Goal: Information Seeking & Learning: Learn about a topic

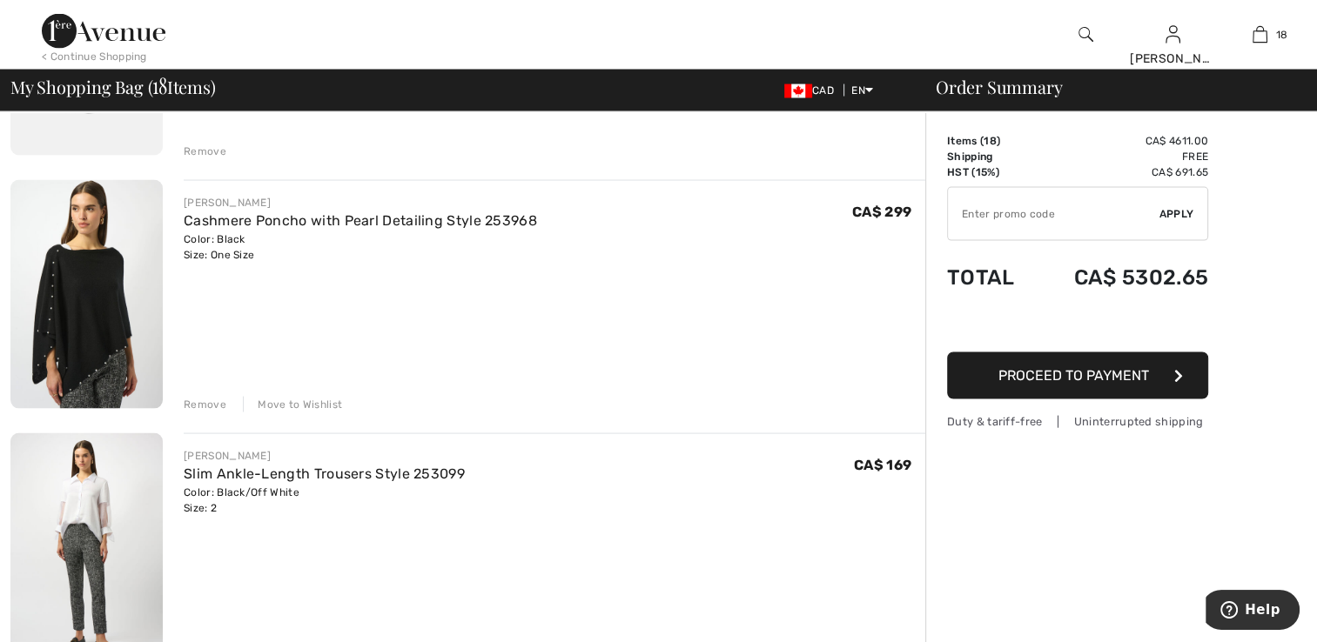
scroll to position [3395, 0]
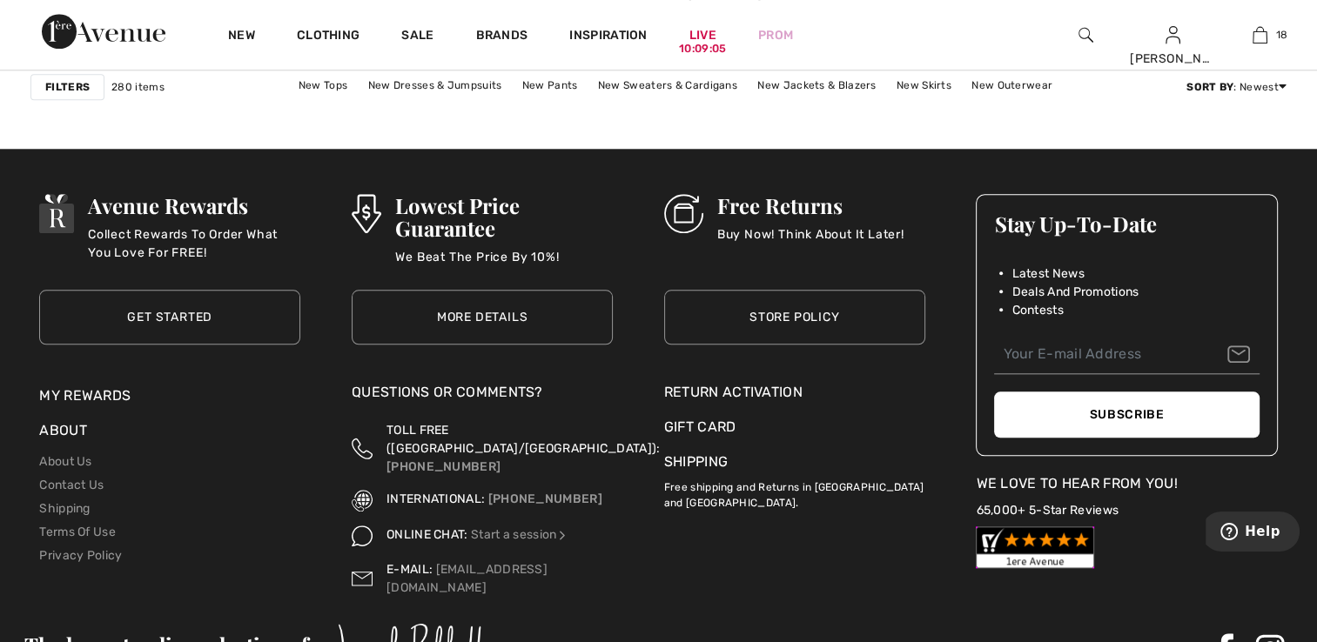
scroll to position [8218, 0]
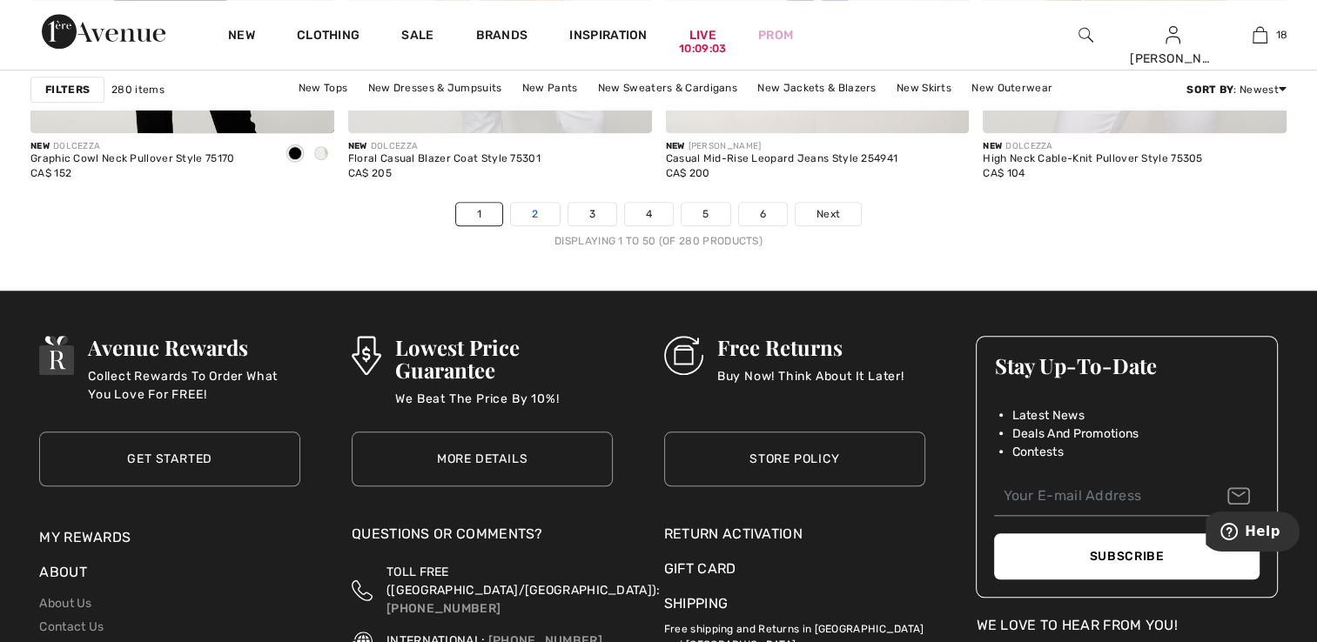
click at [541, 218] on link "2" at bounding box center [535, 214] width 48 height 23
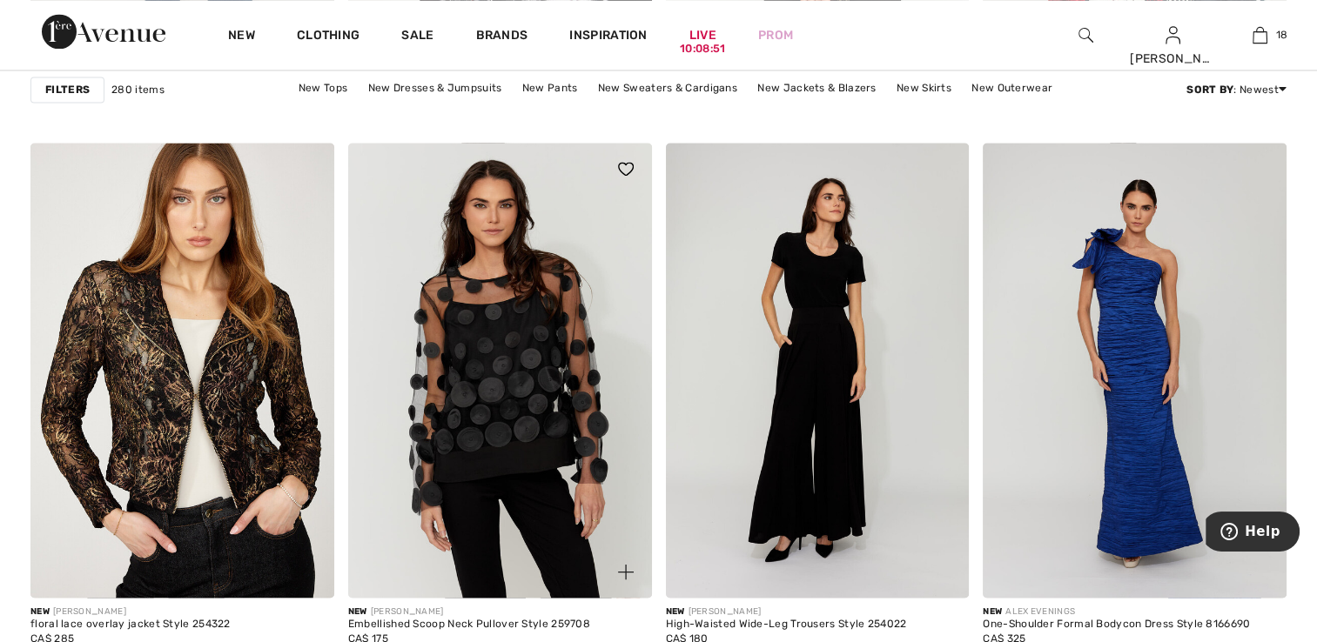
scroll to position [3046, 0]
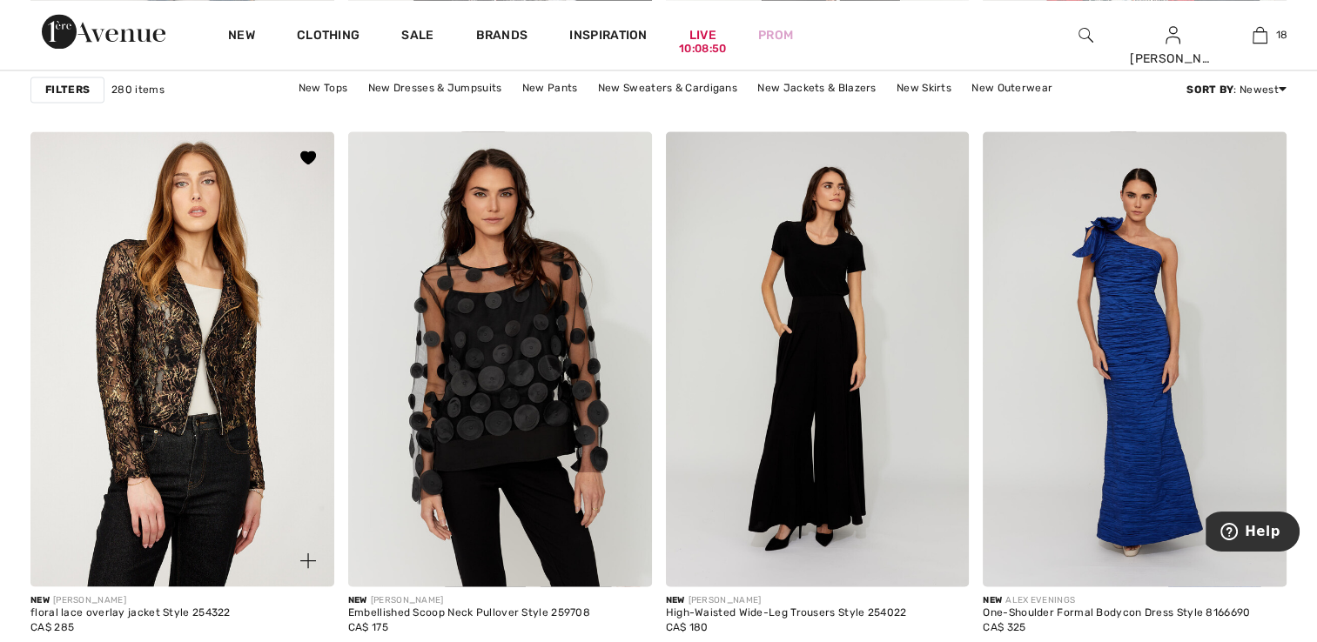
click at [222, 337] on img at bounding box center [182, 358] width 304 height 455
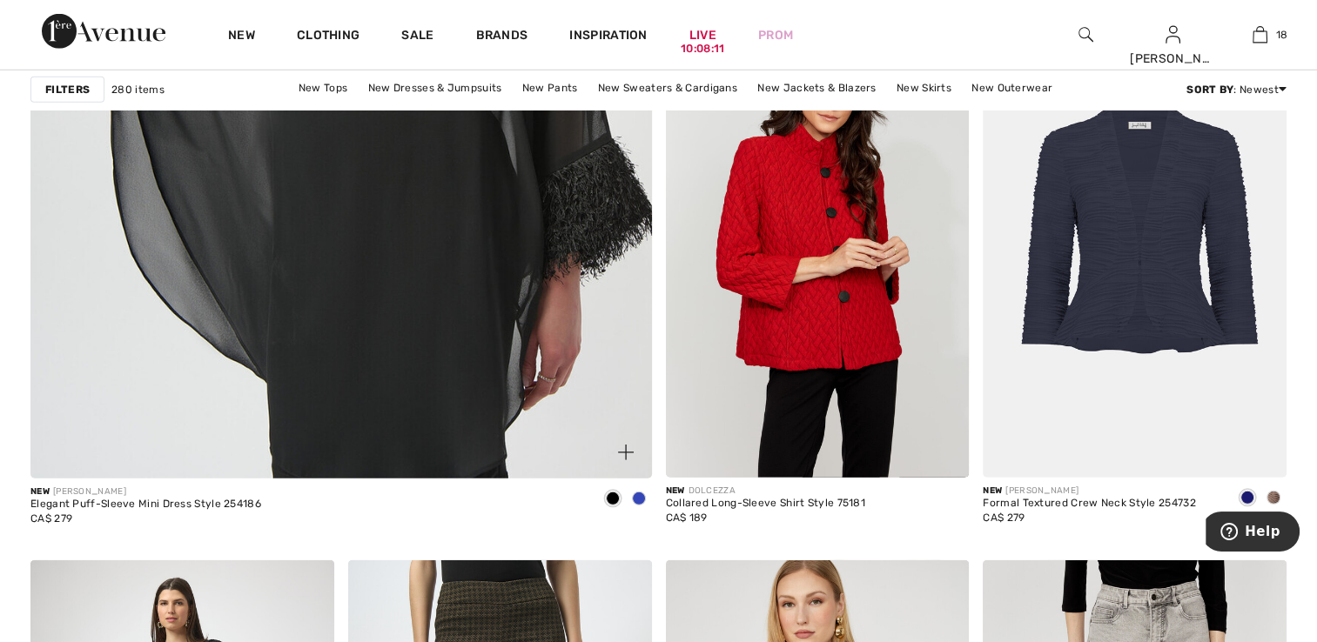
scroll to position [5397, 0]
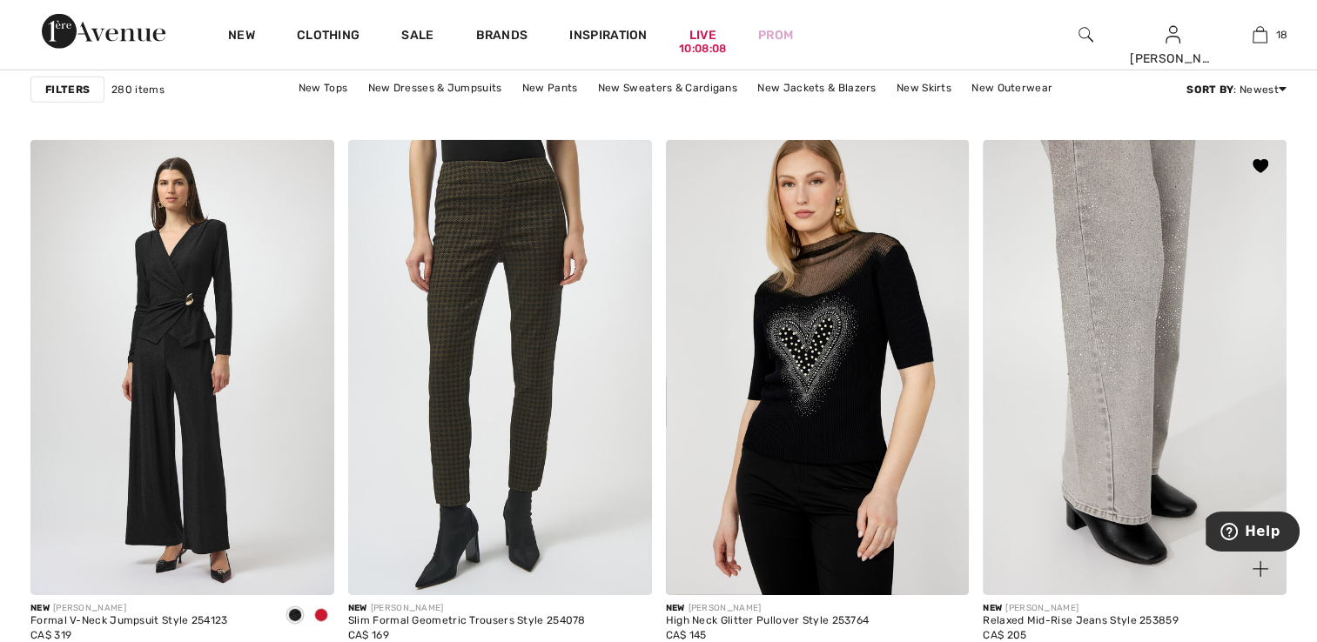
click at [1092, 435] on img at bounding box center [1135, 367] width 304 height 455
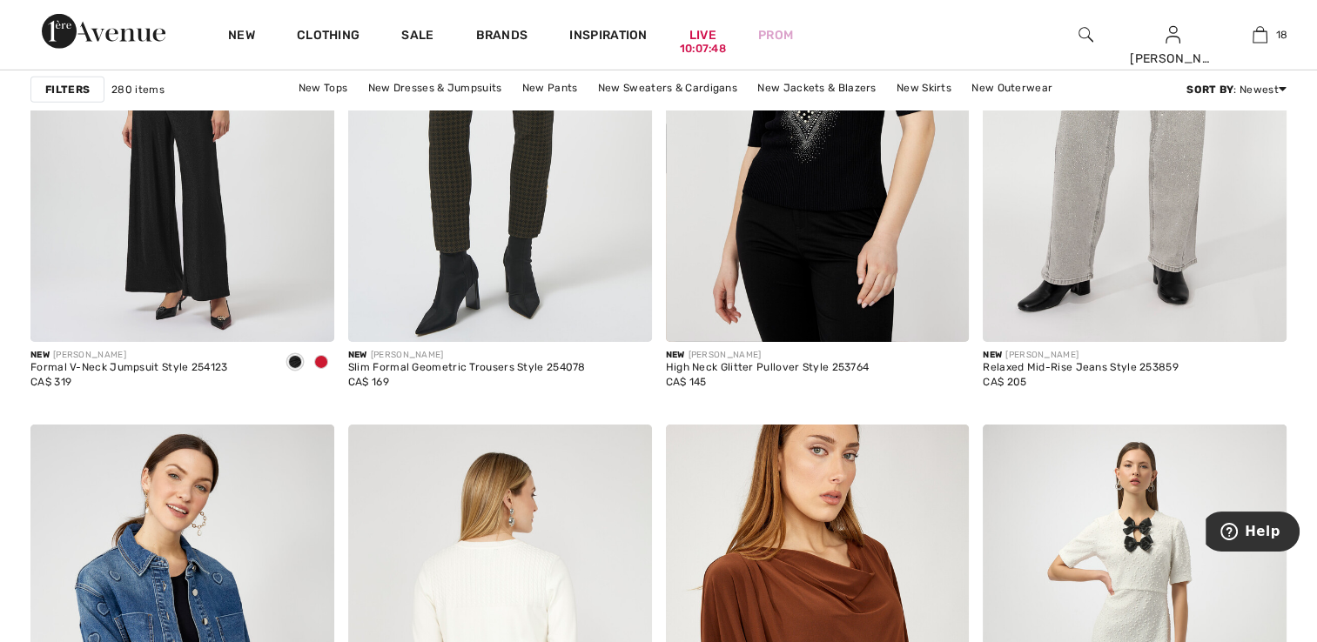
scroll to position [5658, 0]
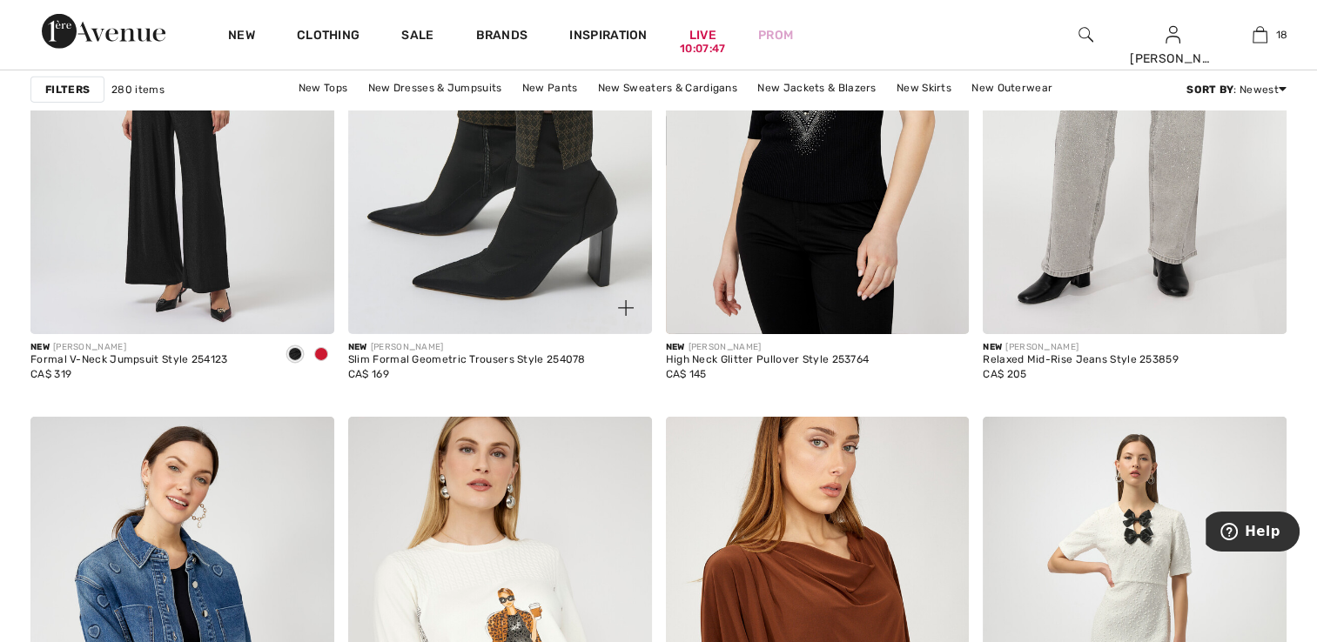
click at [550, 222] on img at bounding box center [500, 106] width 304 height 455
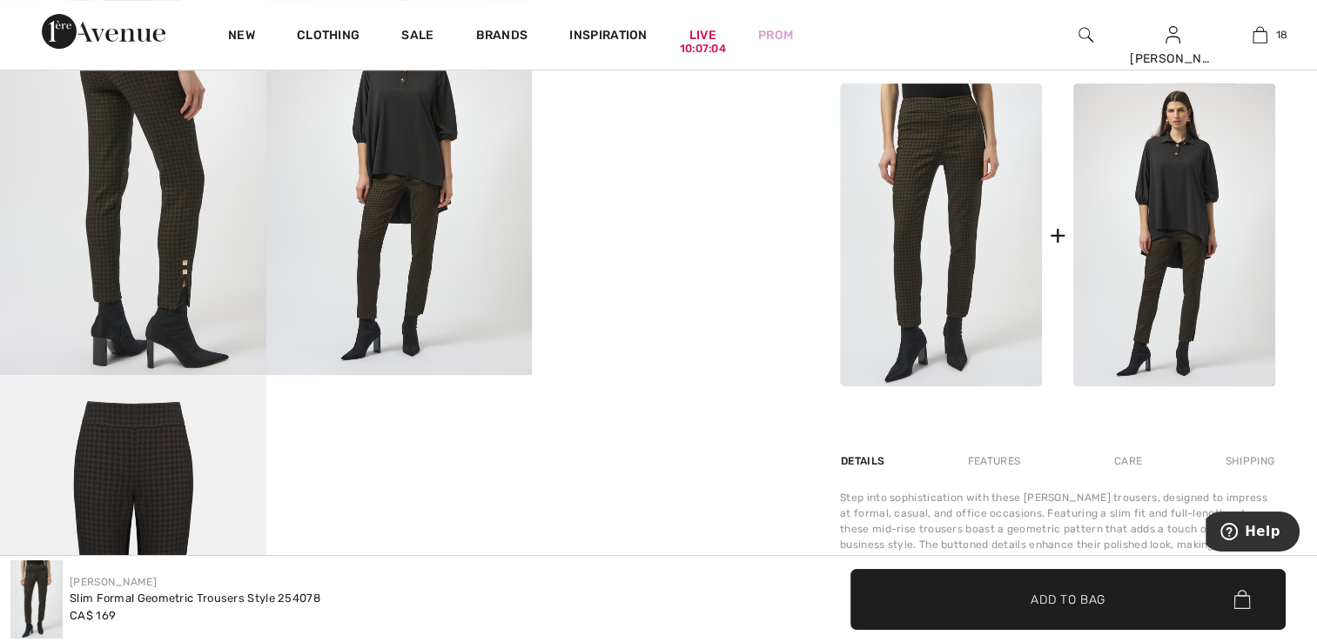
scroll to position [696, 0]
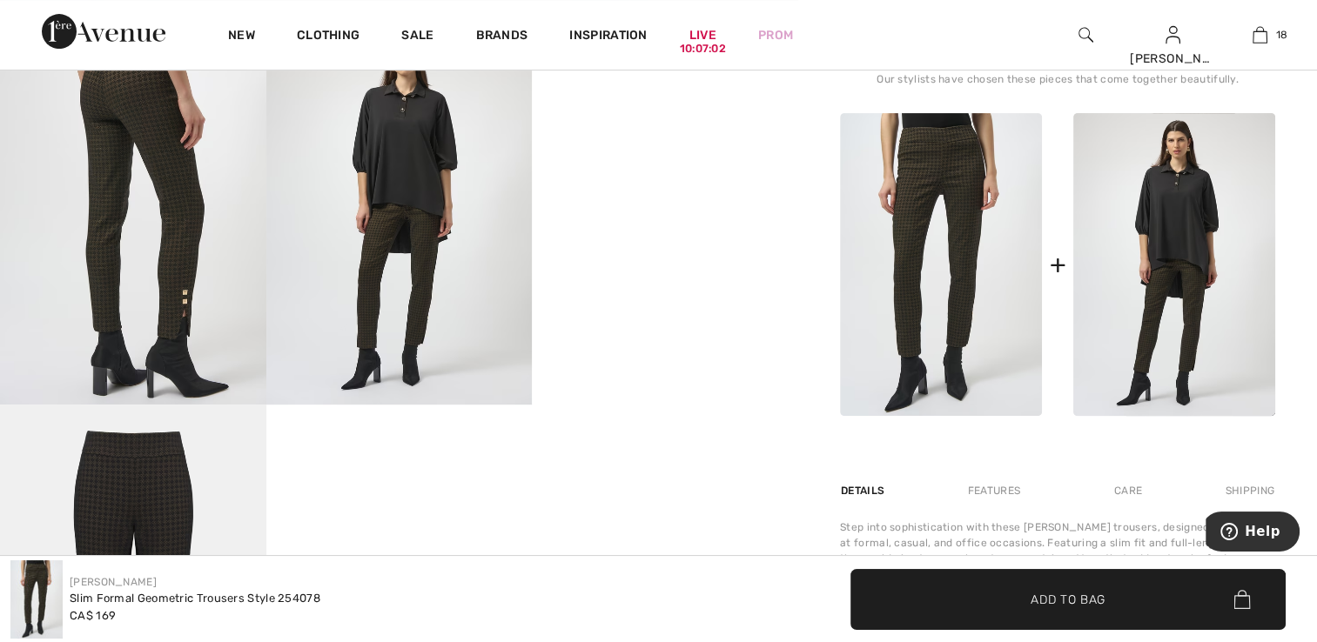
click at [625, 139] on video "Your browser does not support the video tag." at bounding box center [665, 72] width 266 height 133
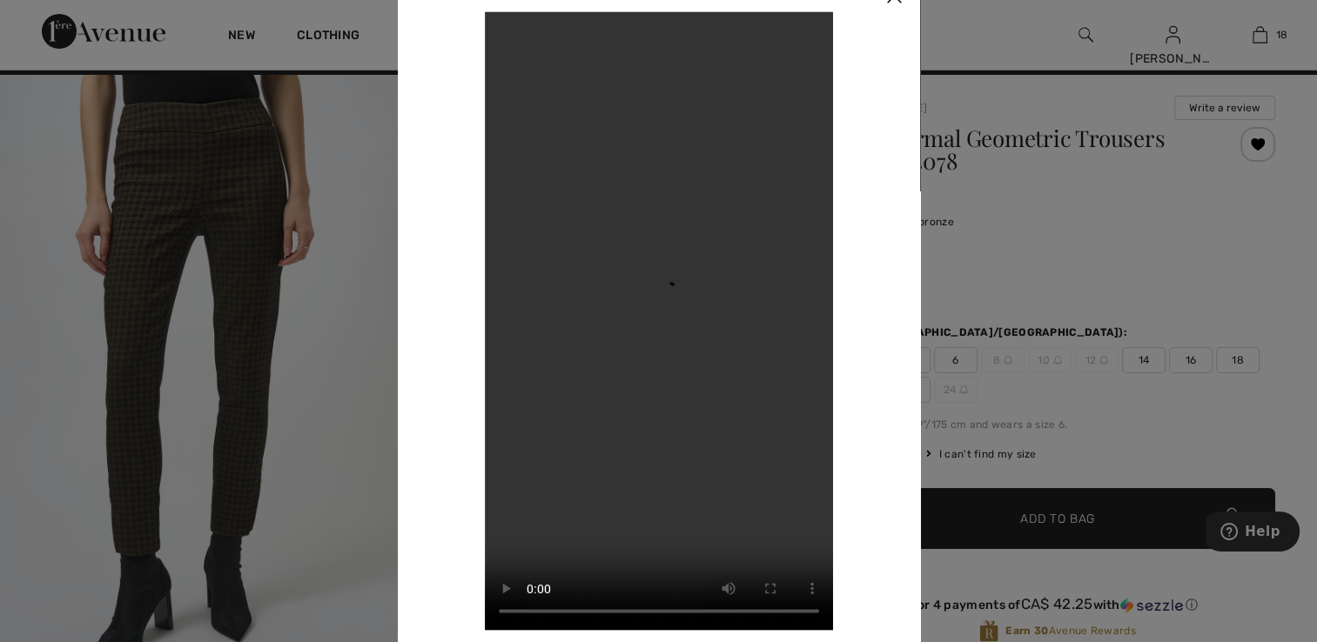
scroll to position [0, 0]
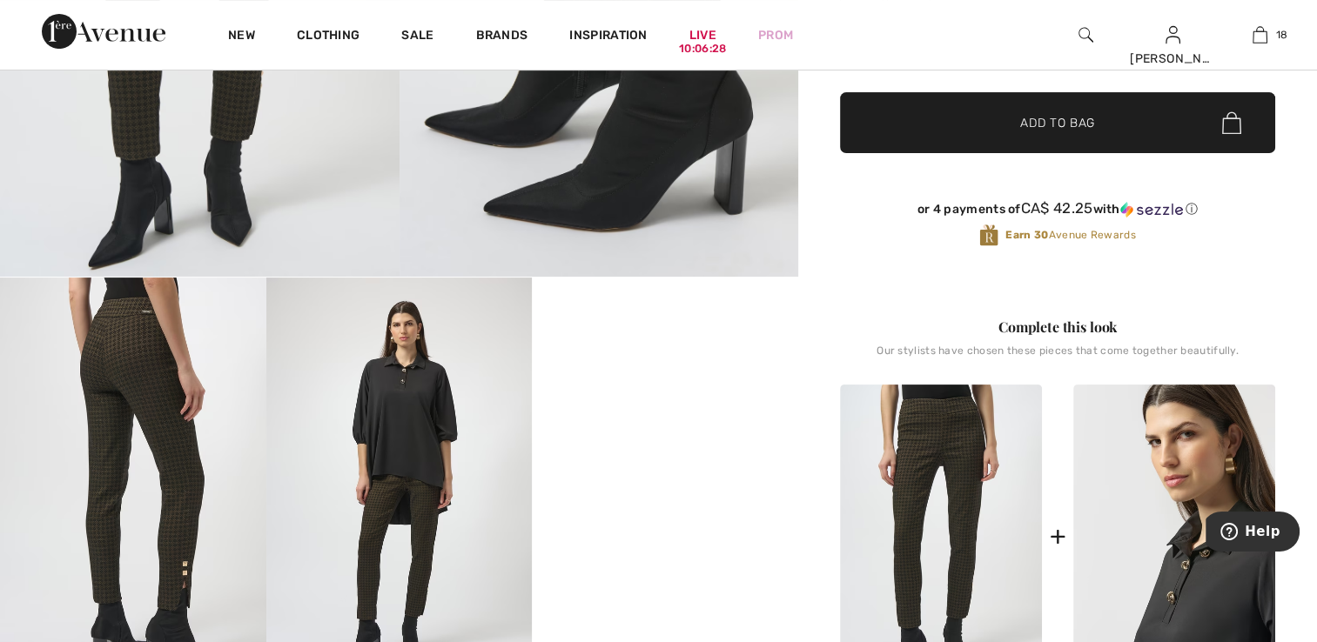
scroll to position [435, 0]
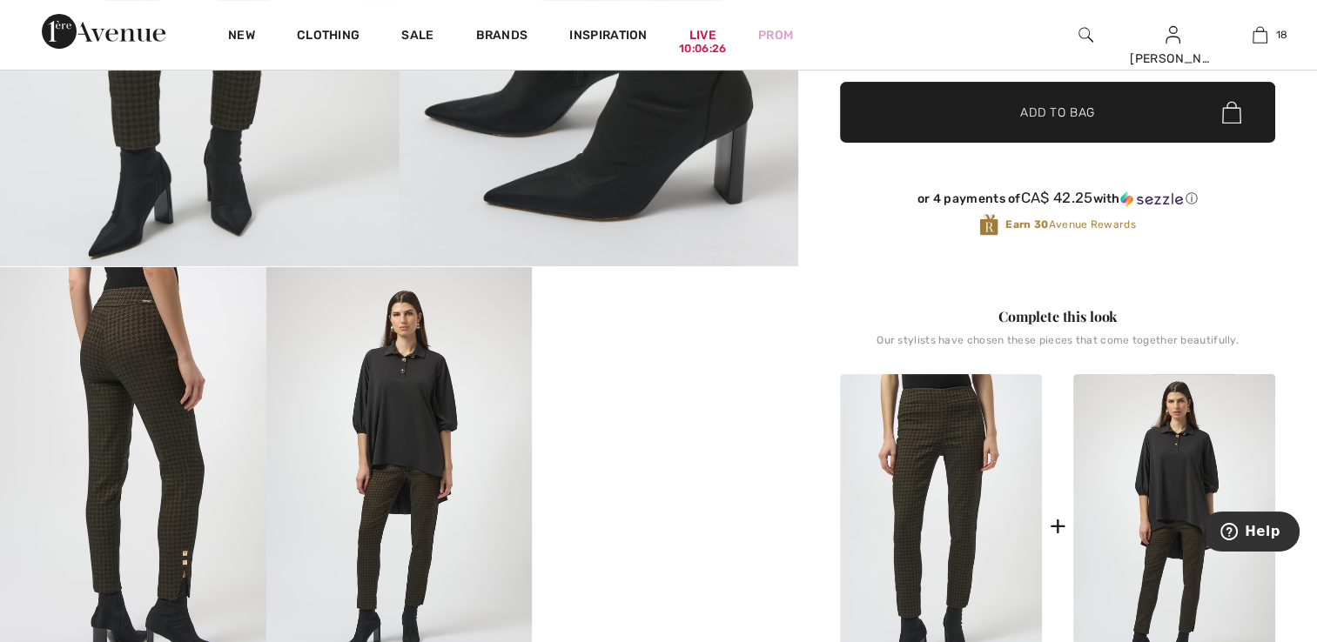
click at [968, 515] on img at bounding box center [941, 525] width 202 height 303
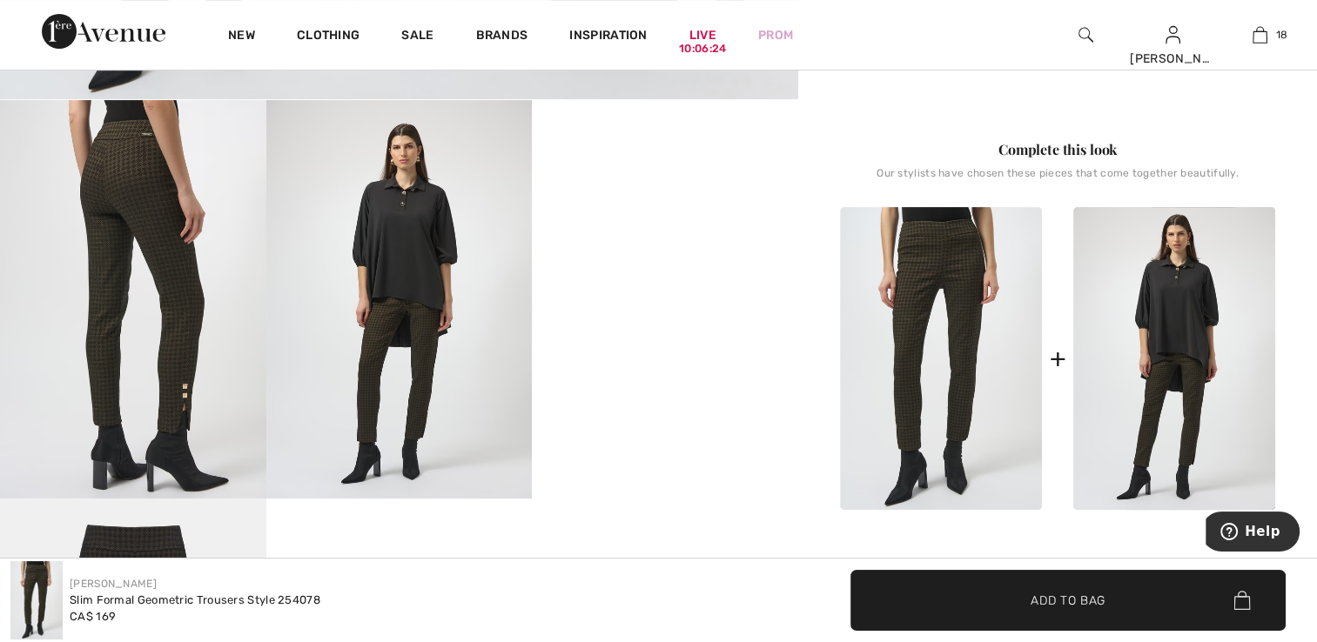
scroll to position [609, 0]
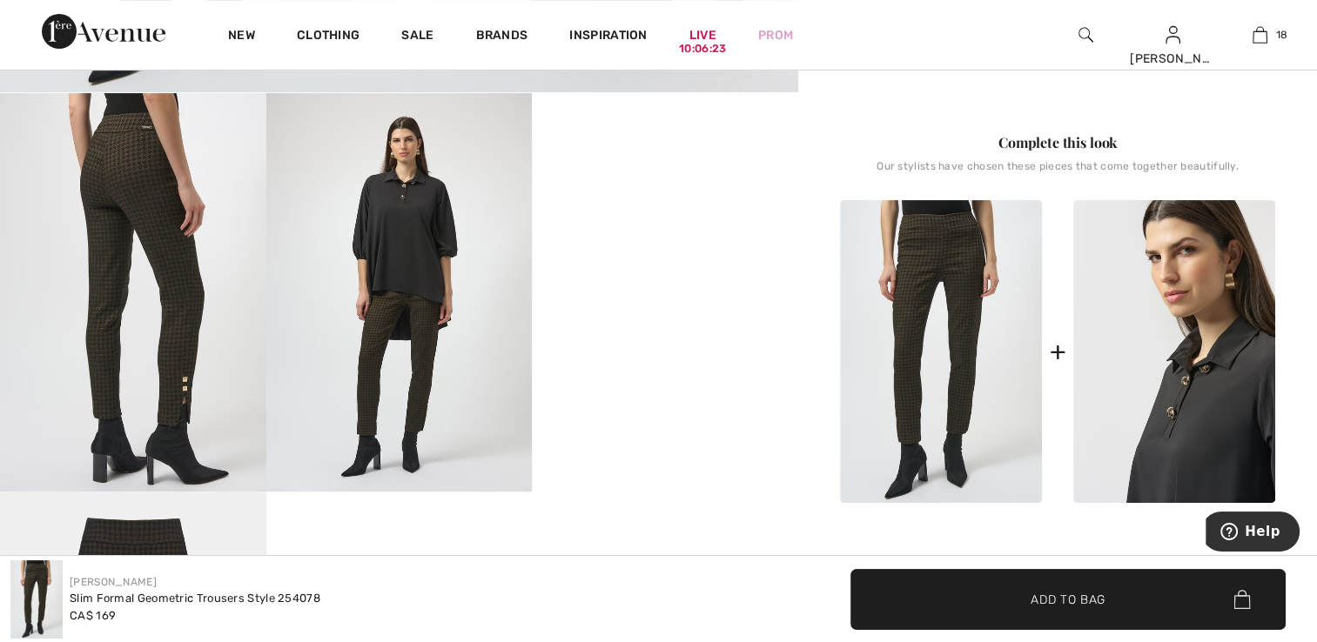
click at [1107, 349] on img at bounding box center [1174, 351] width 202 height 303
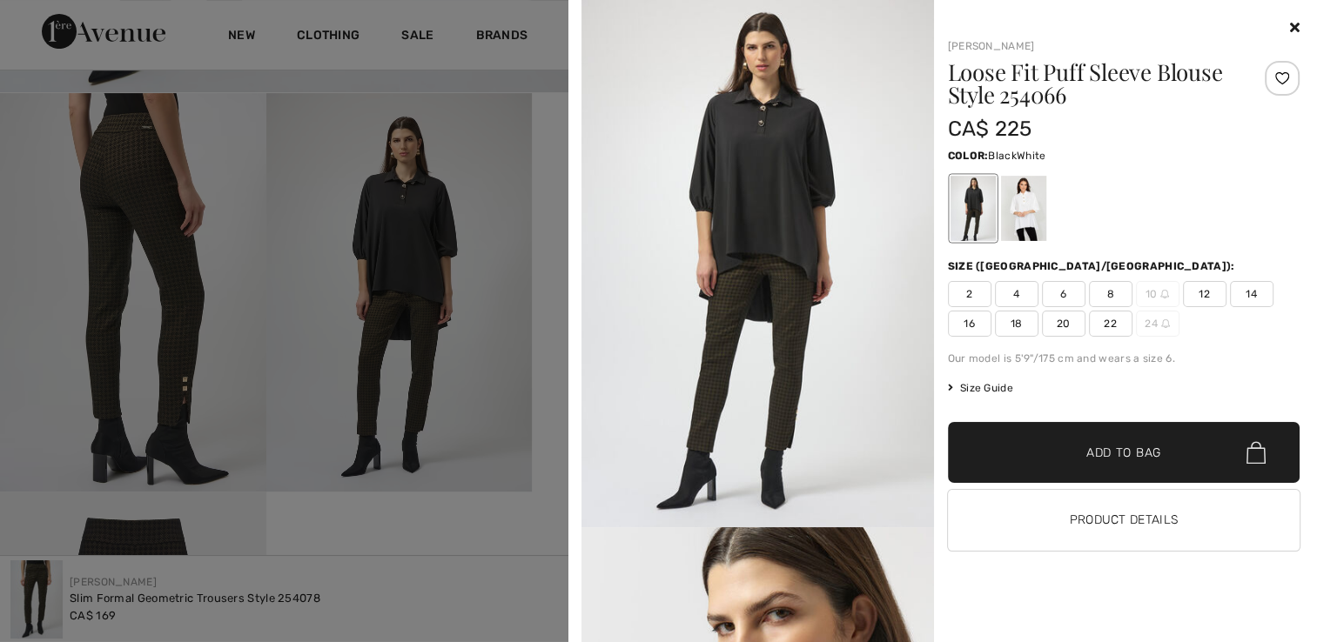
click at [1029, 225] on div at bounding box center [1022, 208] width 45 height 65
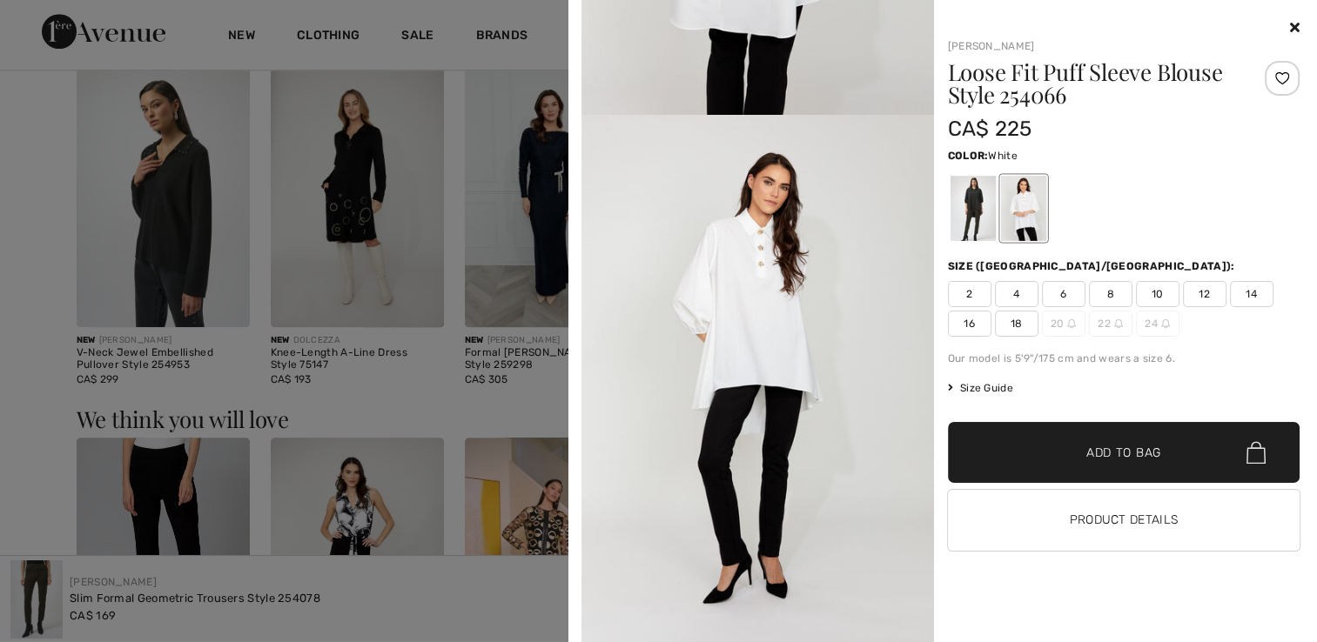
scroll to position [1654, 0]
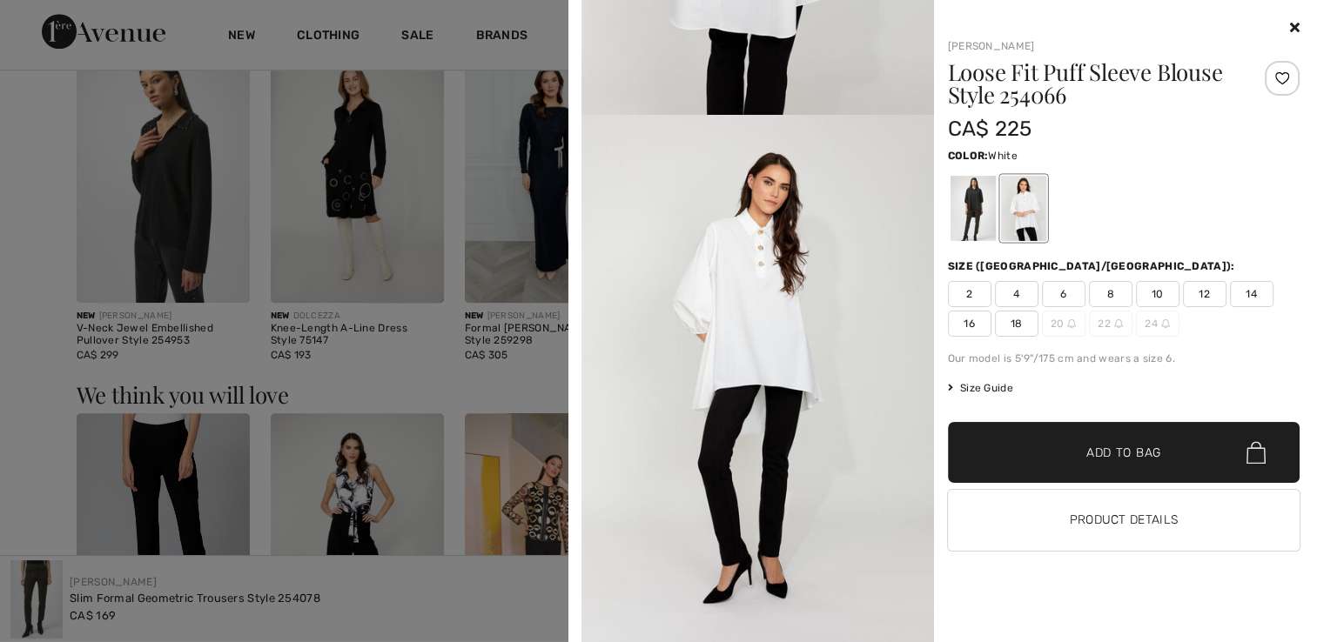
click at [811, 366] on img at bounding box center [757, 379] width 353 height 528
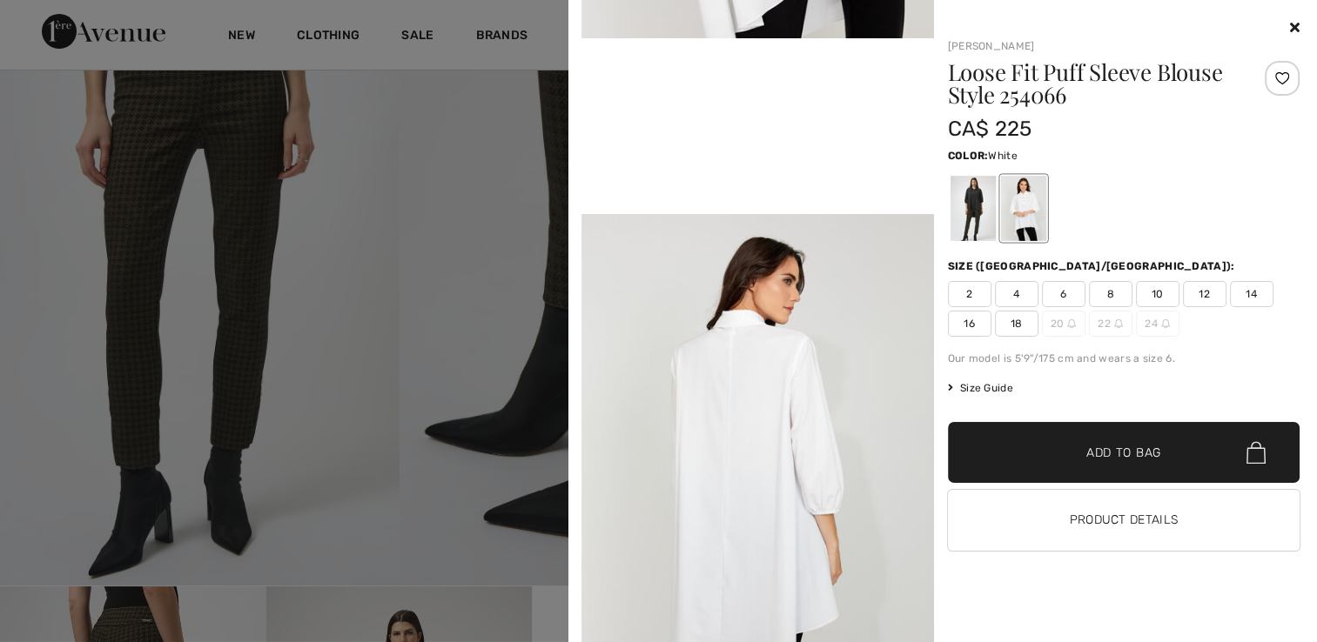
scroll to position [87, 0]
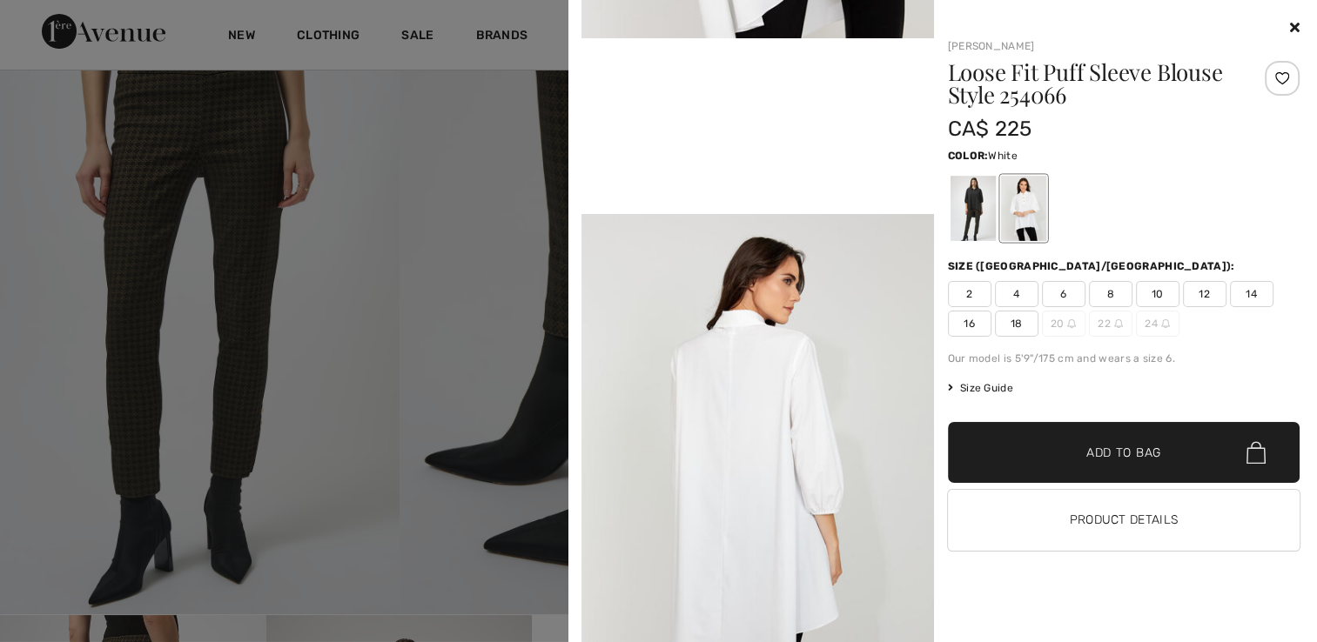
click at [1288, 29] on div at bounding box center [1124, 27] width 353 height 21
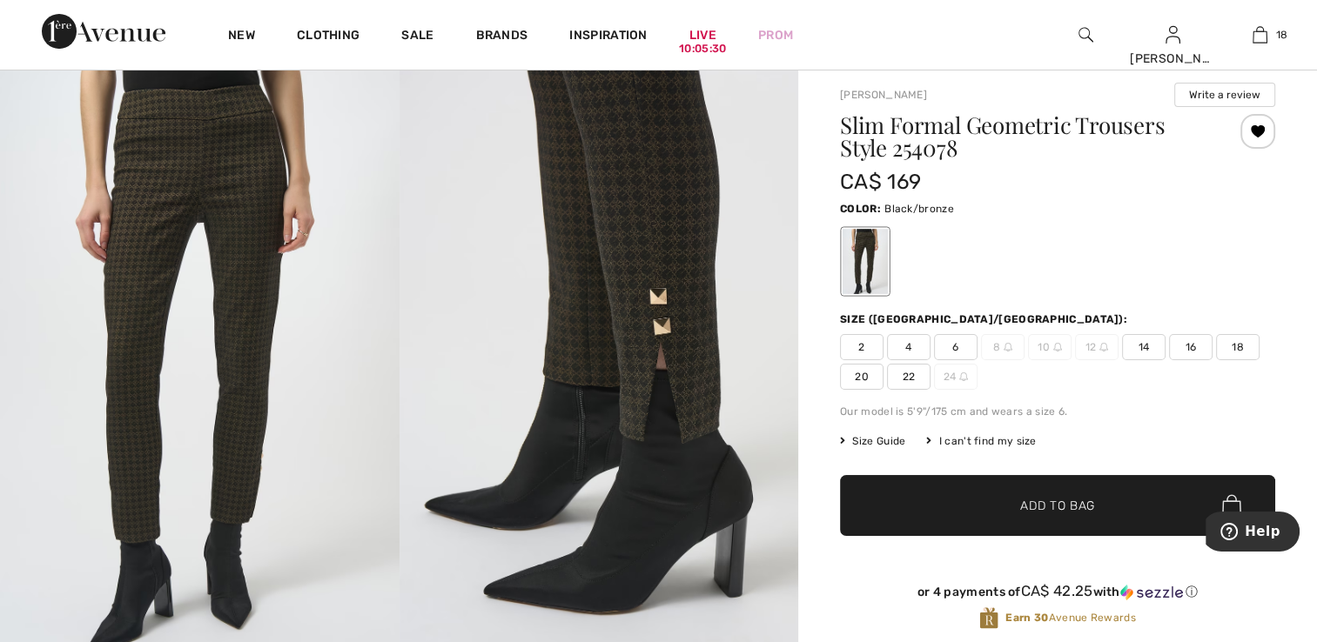
scroll to position [0, 0]
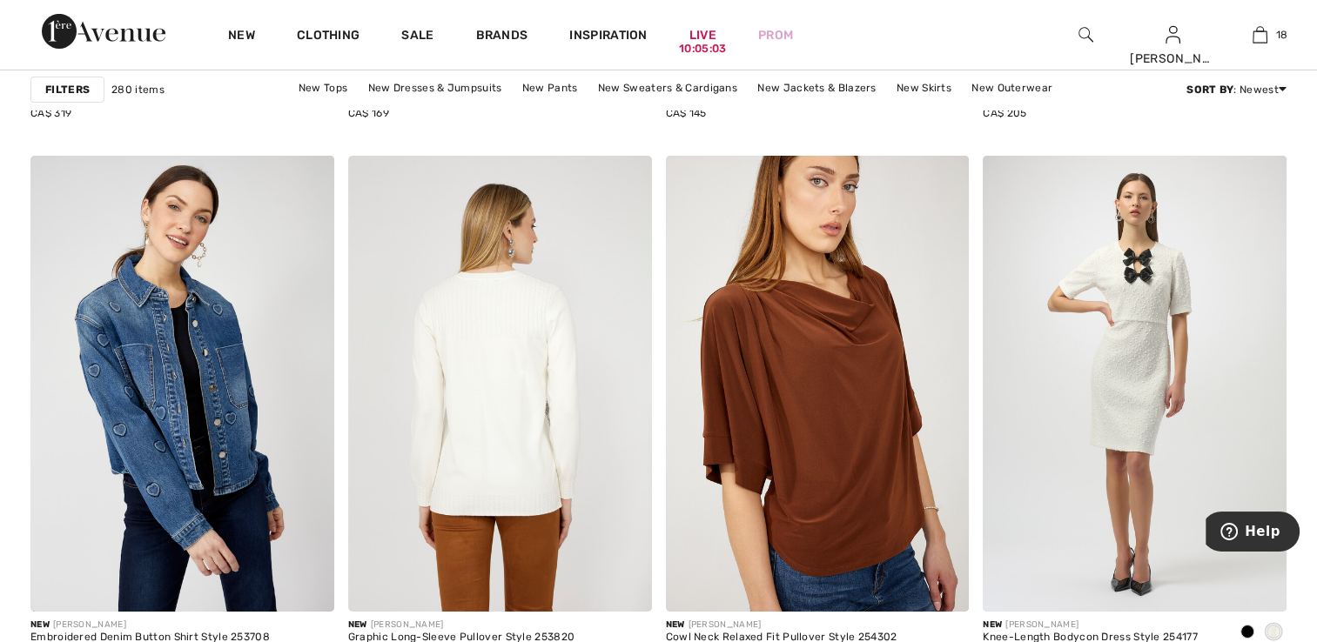
scroll to position [6006, 0]
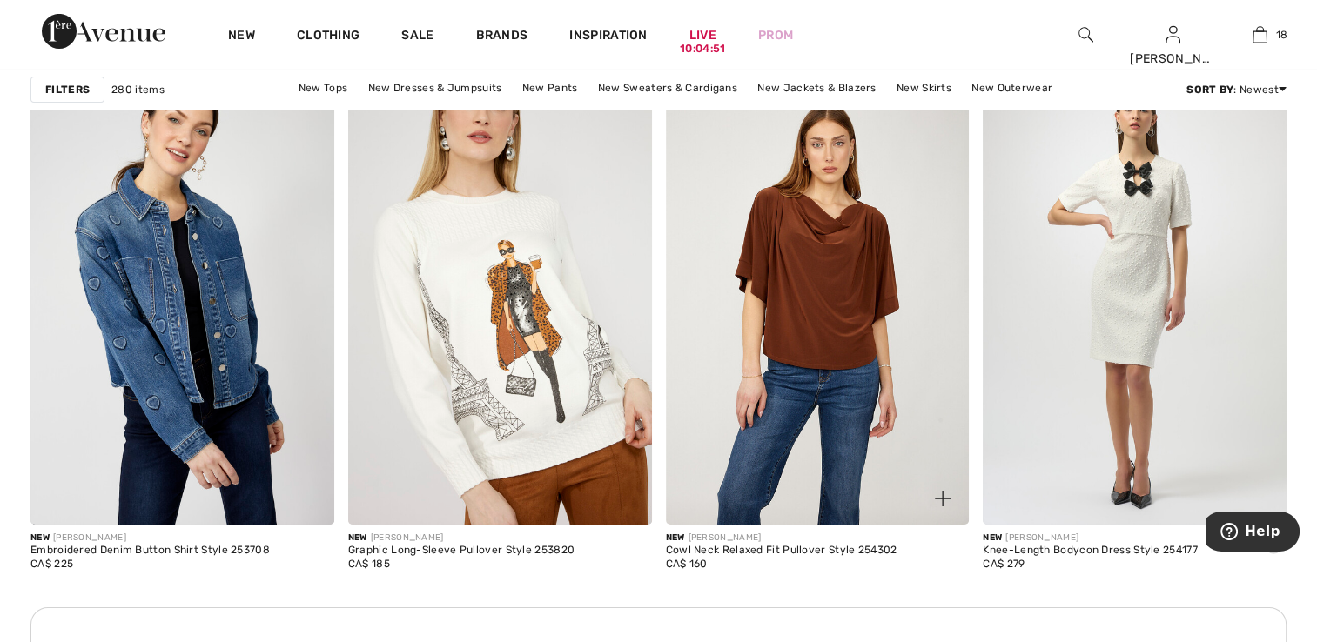
click at [733, 479] on img at bounding box center [818, 296] width 304 height 455
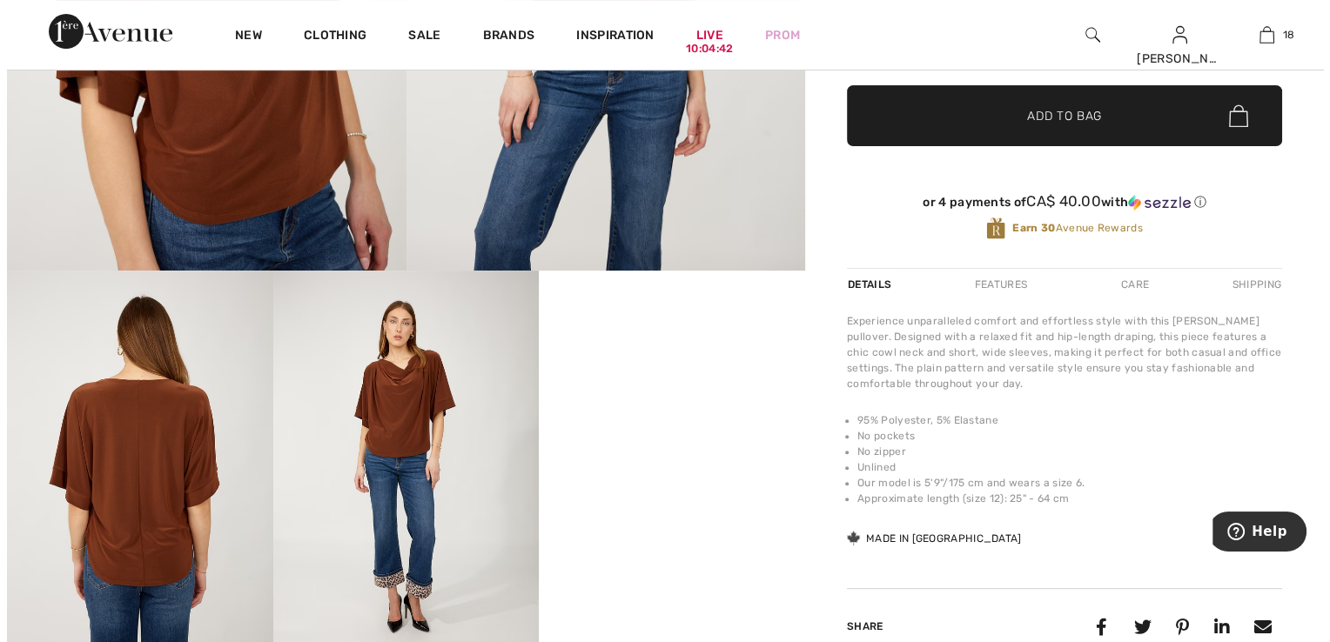
scroll to position [435, 0]
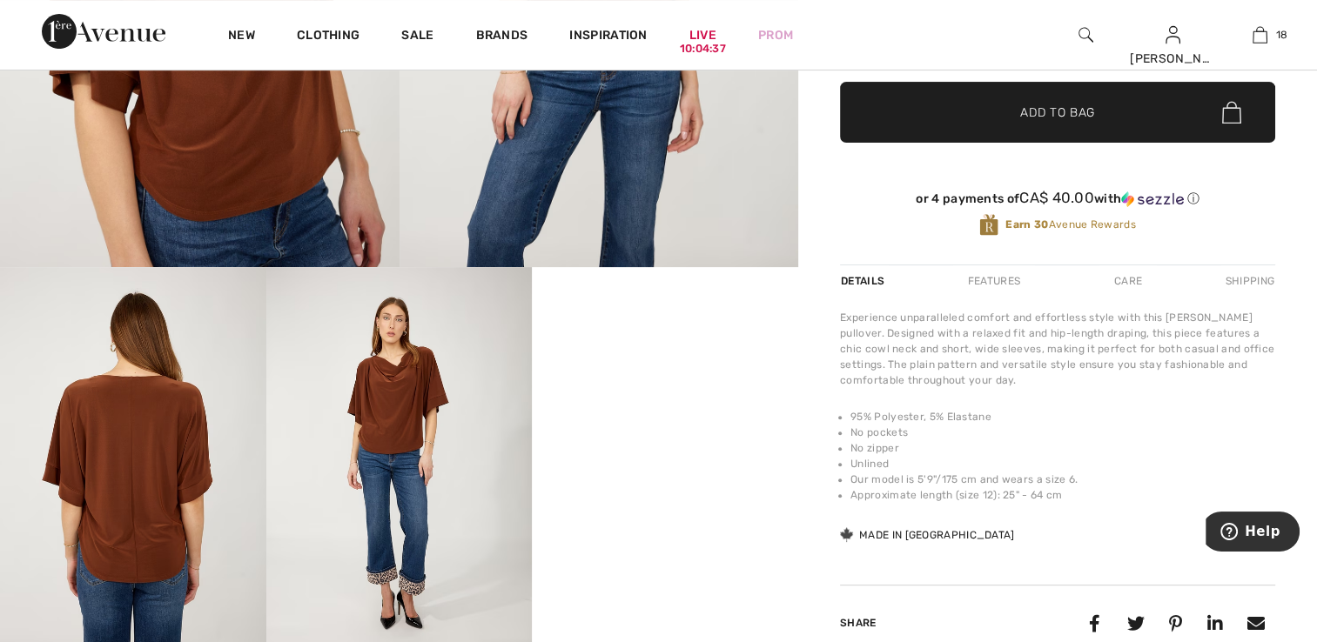
click at [168, 467] on img at bounding box center [133, 466] width 266 height 399
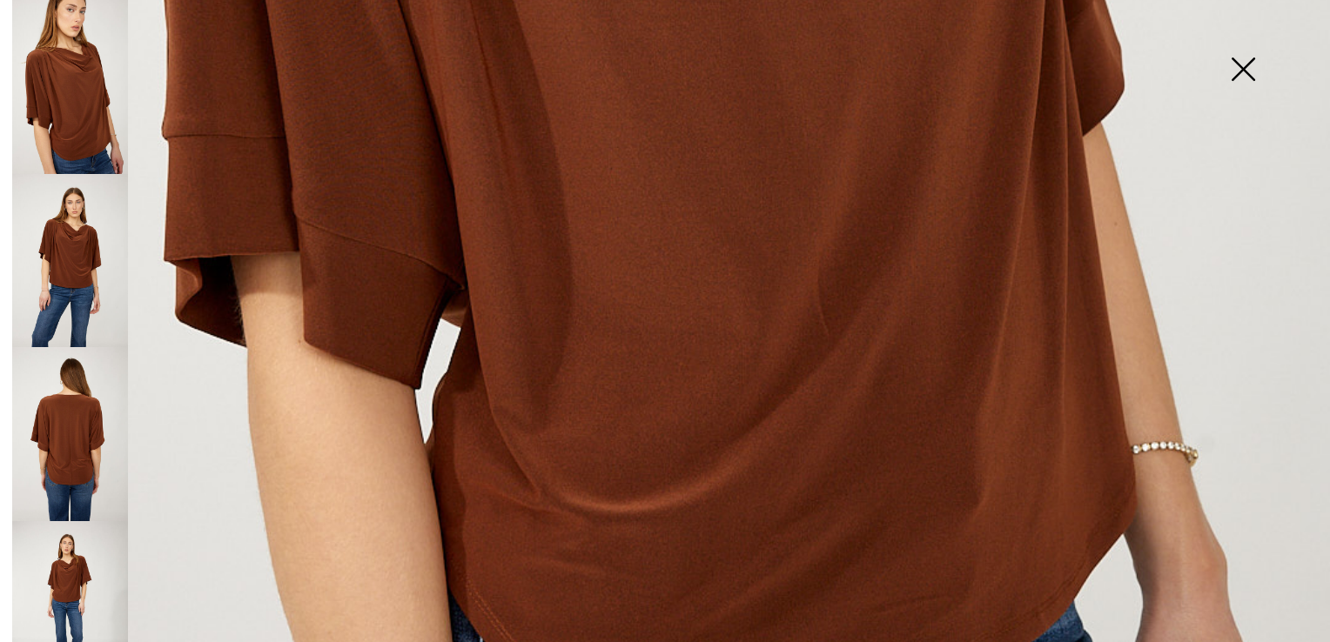
scroll to position [1333, 0]
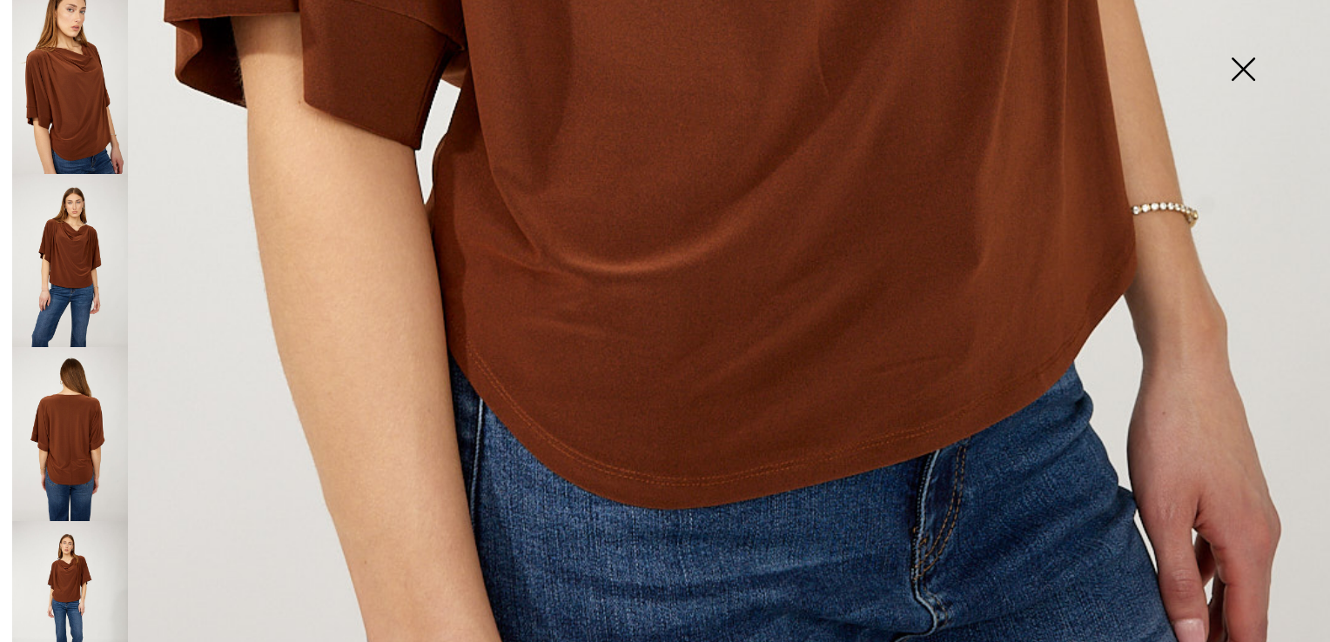
click at [104, 252] on img at bounding box center [70, 261] width 116 height 174
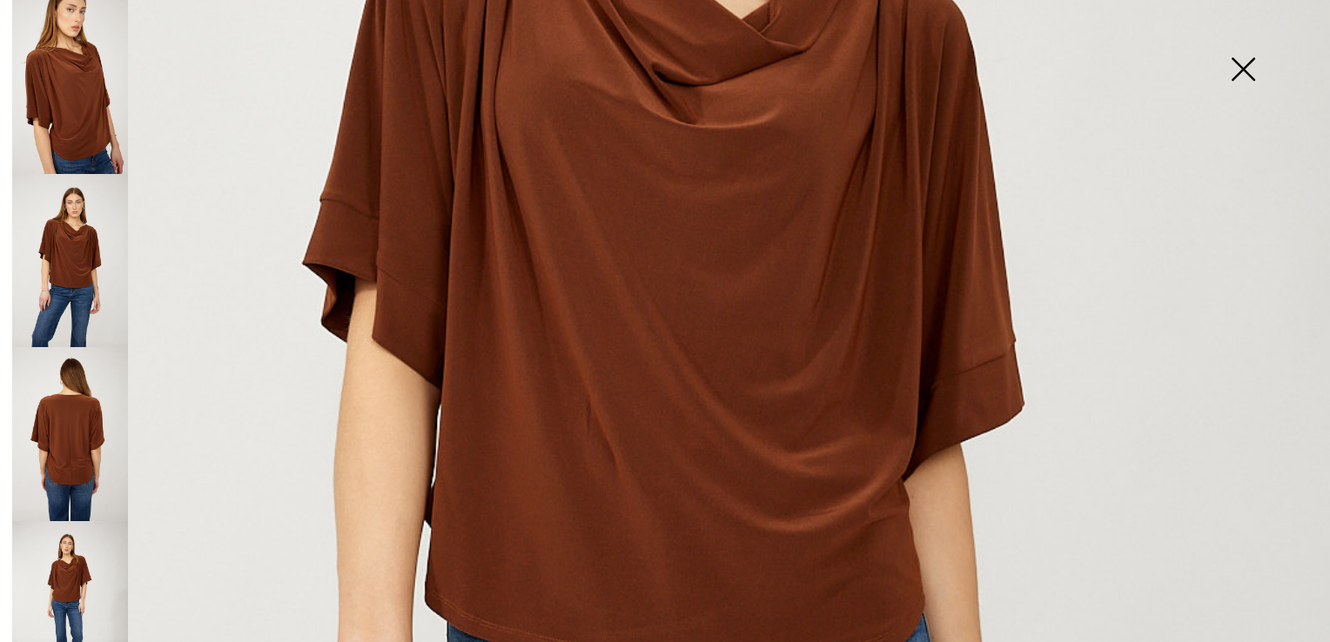
scroll to position [636, 0]
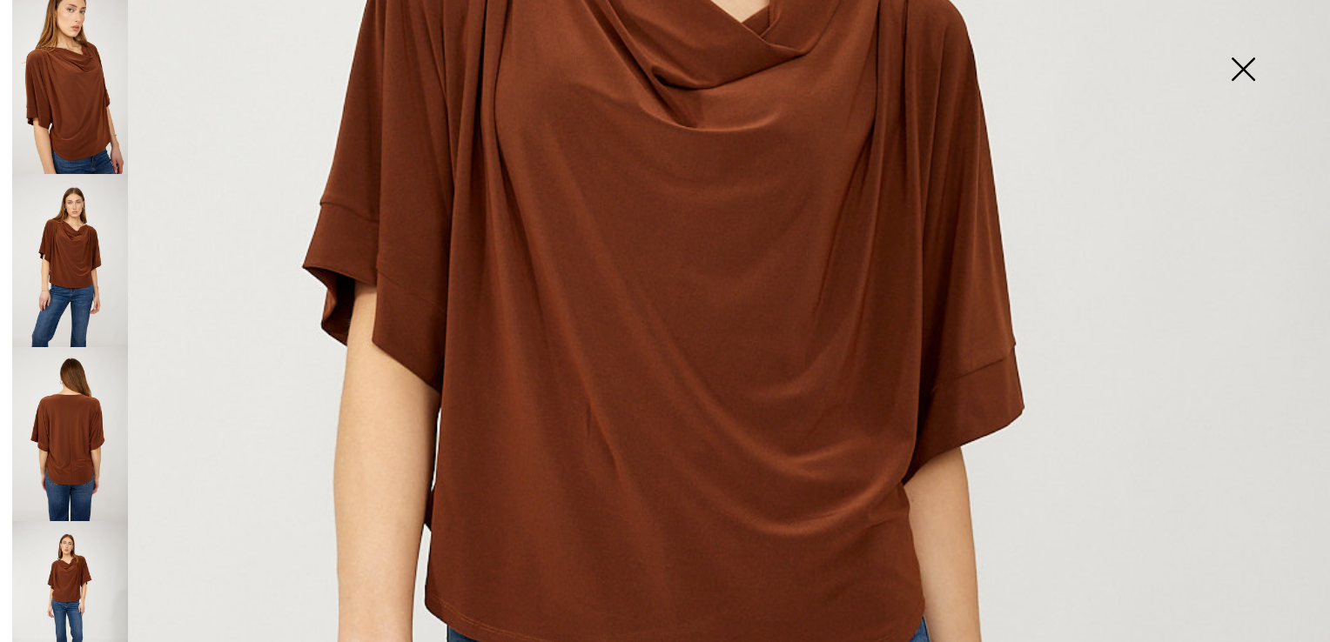
click at [56, 420] on img at bounding box center [70, 434] width 116 height 174
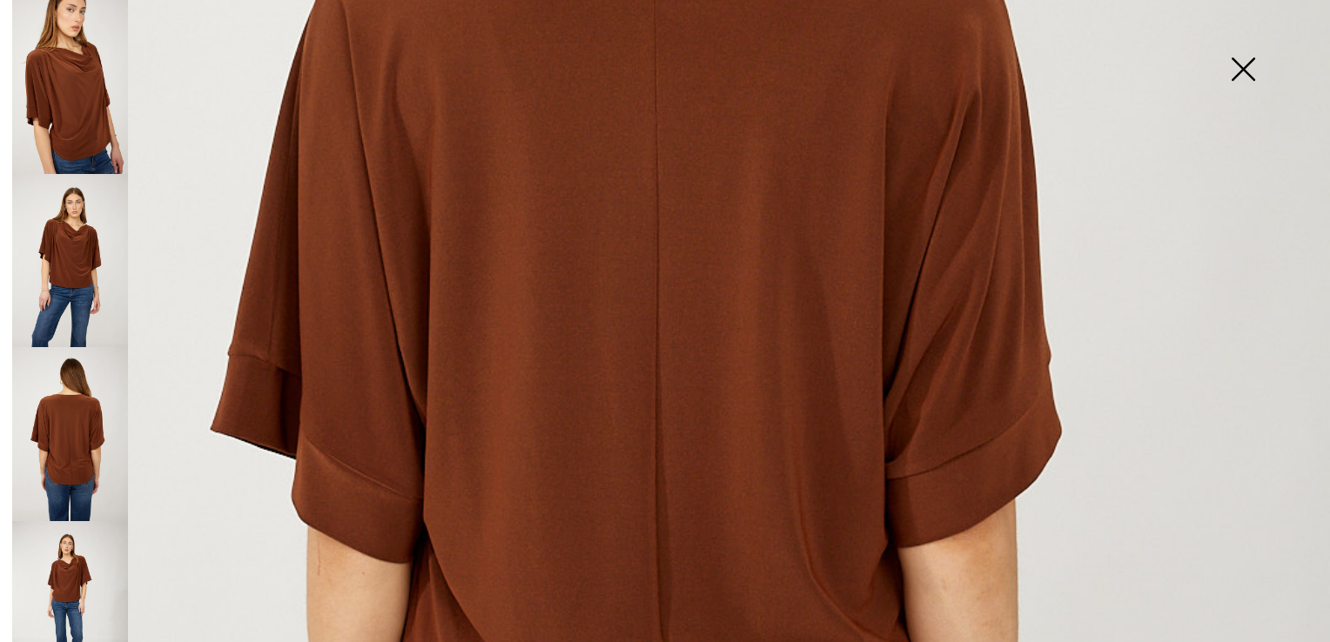
scroll to position [897, 0]
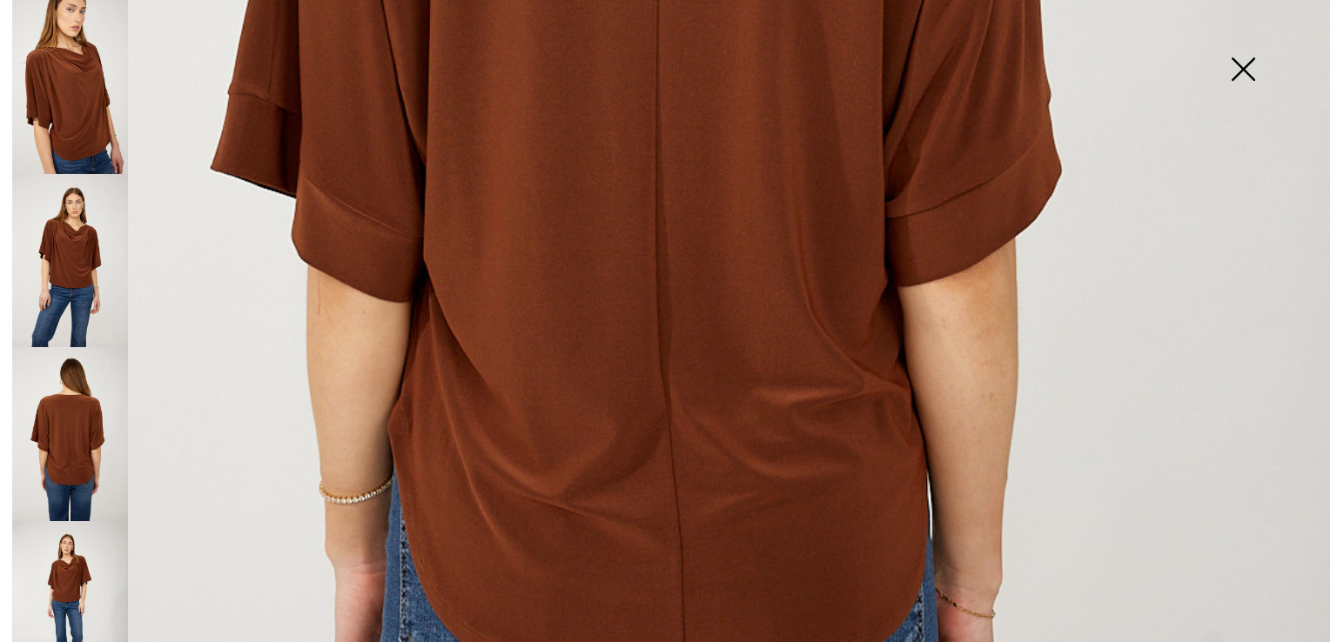
click at [51, 554] on img at bounding box center [70, 608] width 116 height 174
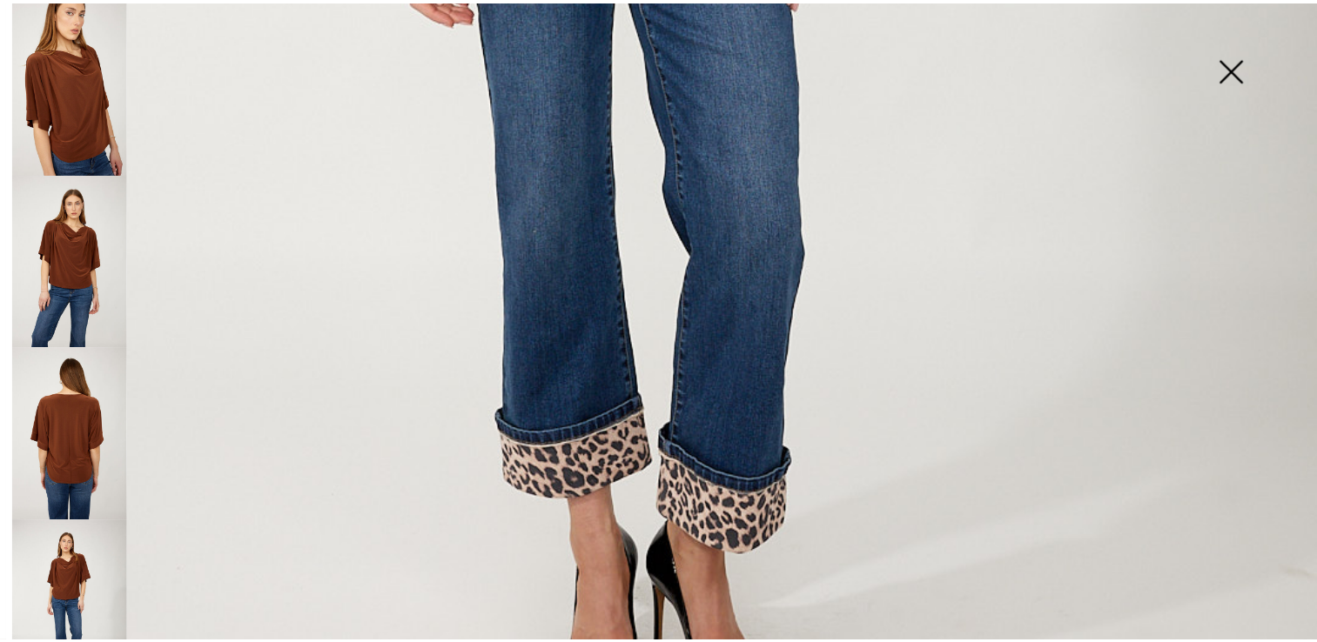
scroll to position [1246, 0]
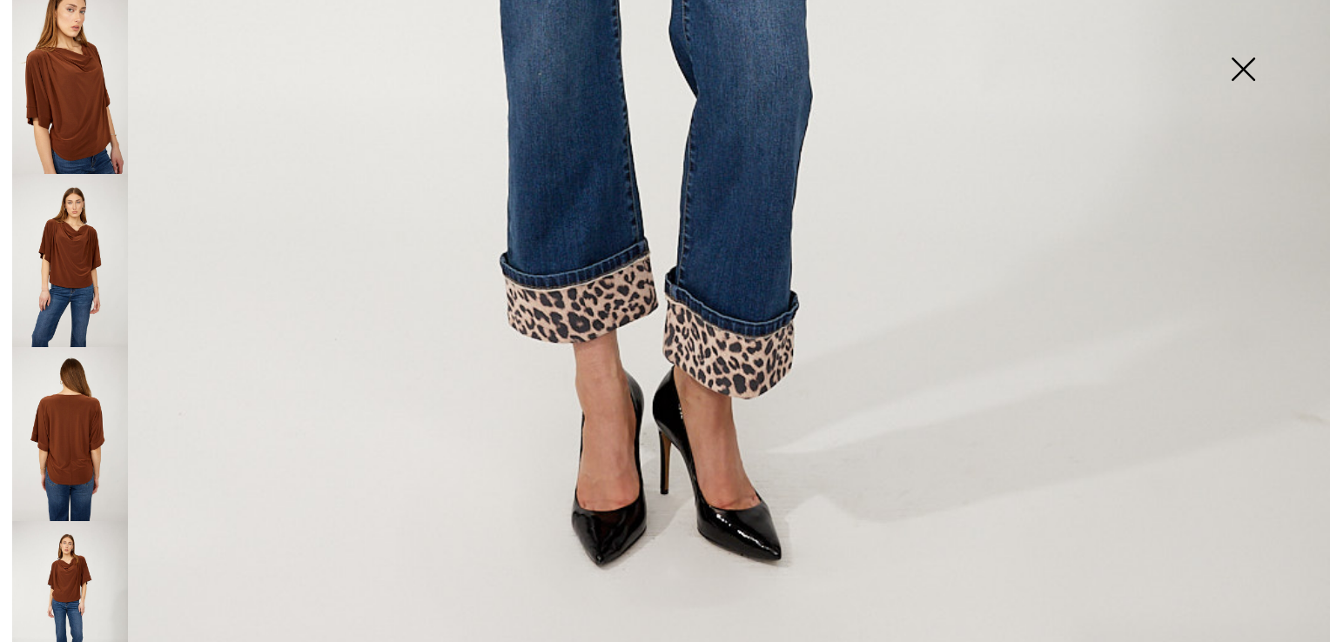
click at [1241, 56] on img at bounding box center [1242, 71] width 87 height 90
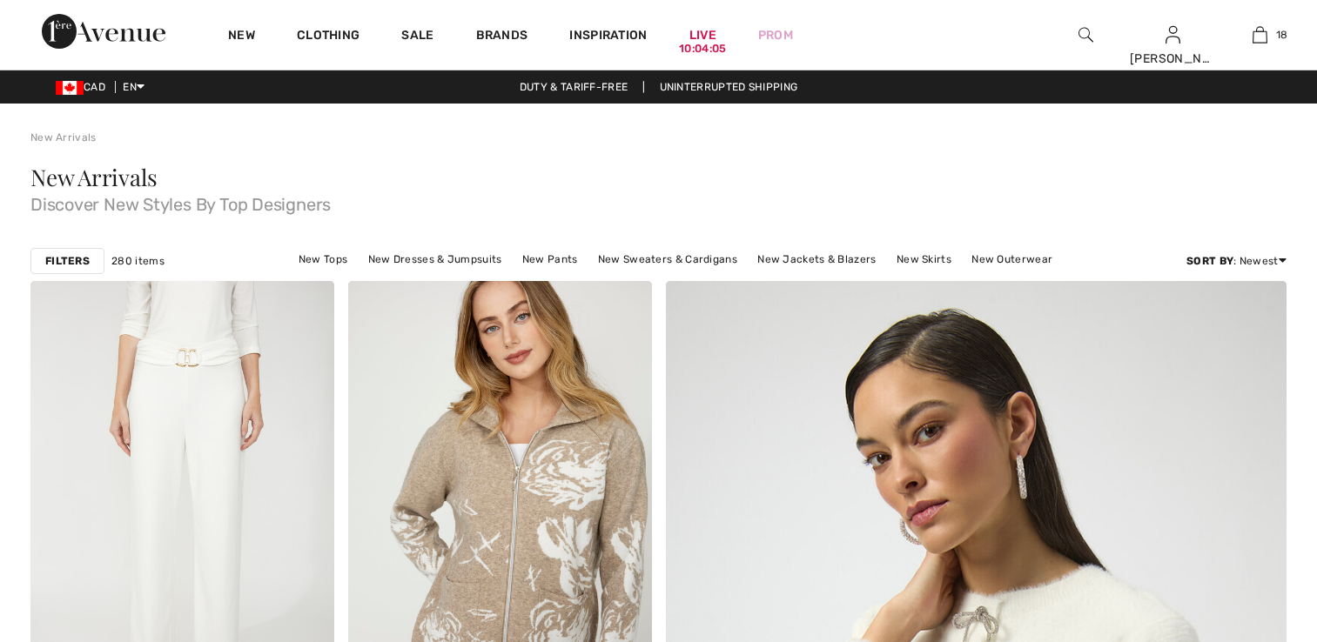
checkbox input "true"
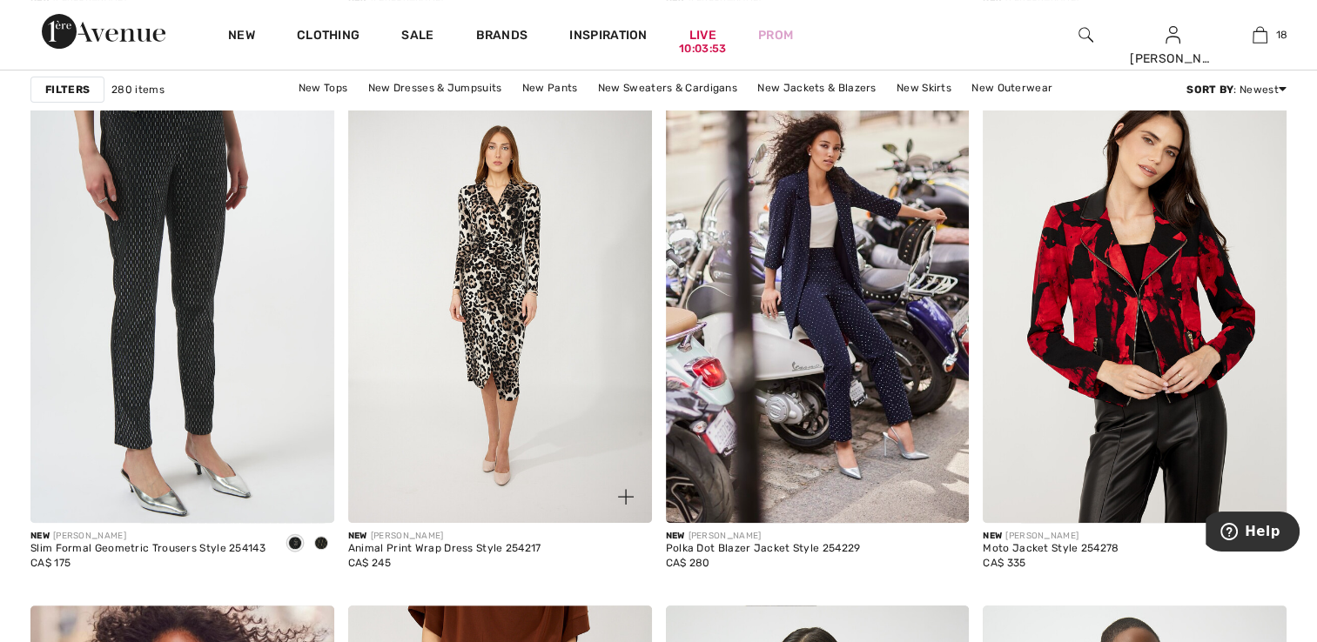
scroll to position [7312, 0]
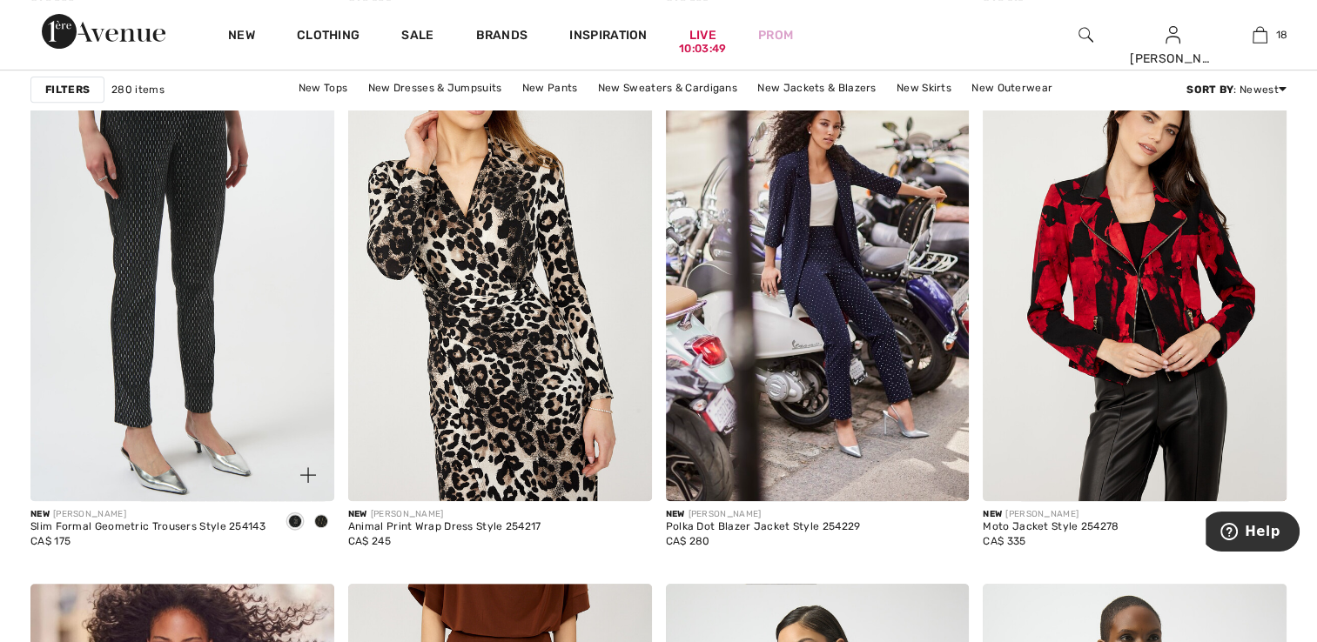
click at [291, 519] on span at bounding box center [295, 521] width 14 height 14
click at [316, 521] on span at bounding box center [321, 521] width 14 height 14
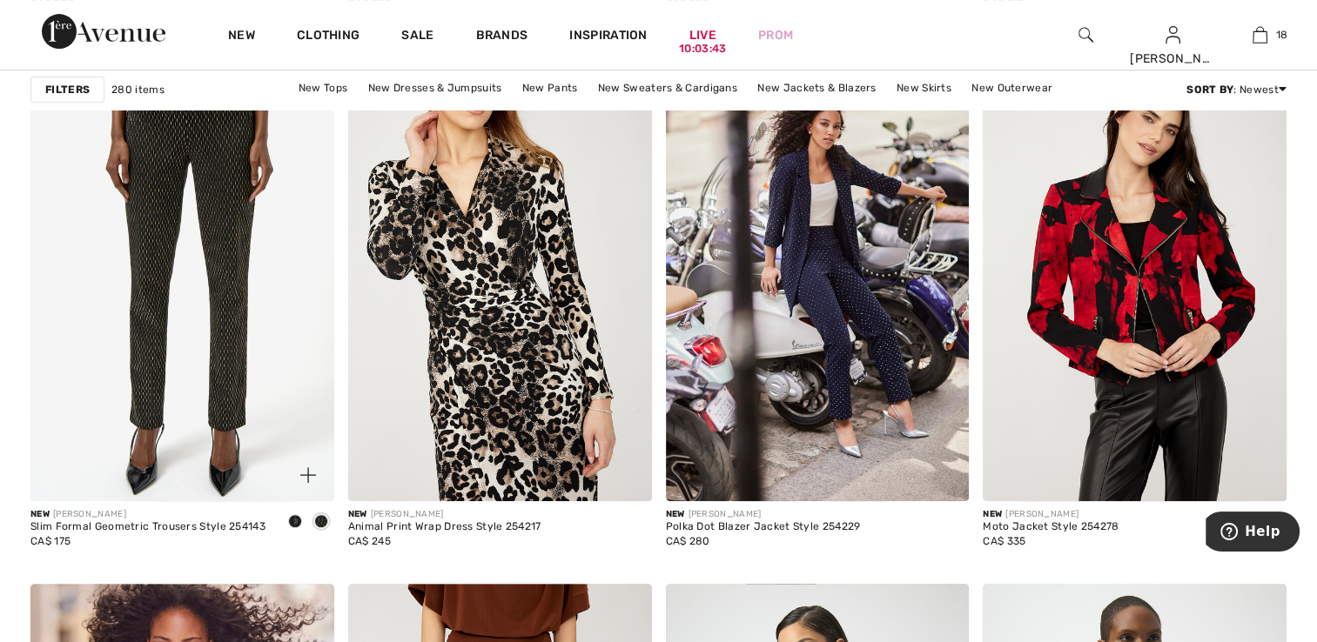
click at [298, 516] on span at bounding box center [295, 521] width 14 height 14
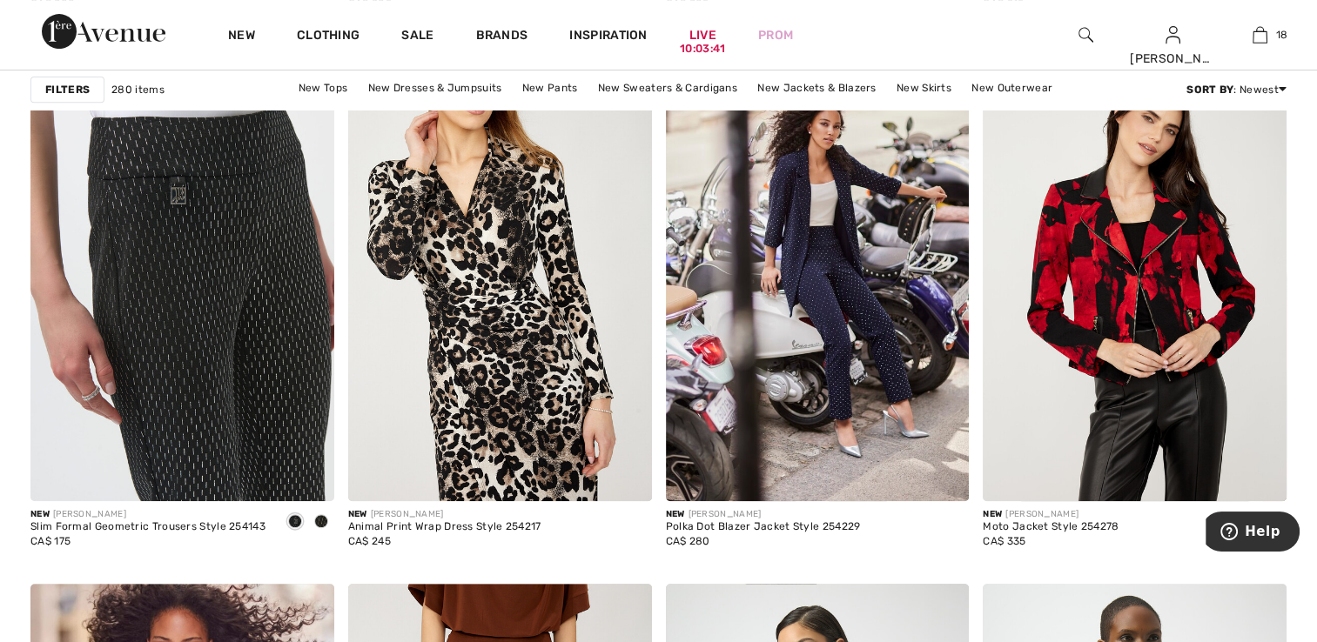
click at [208, 343] on img at bounding box center [182, 273] width 304 height 455
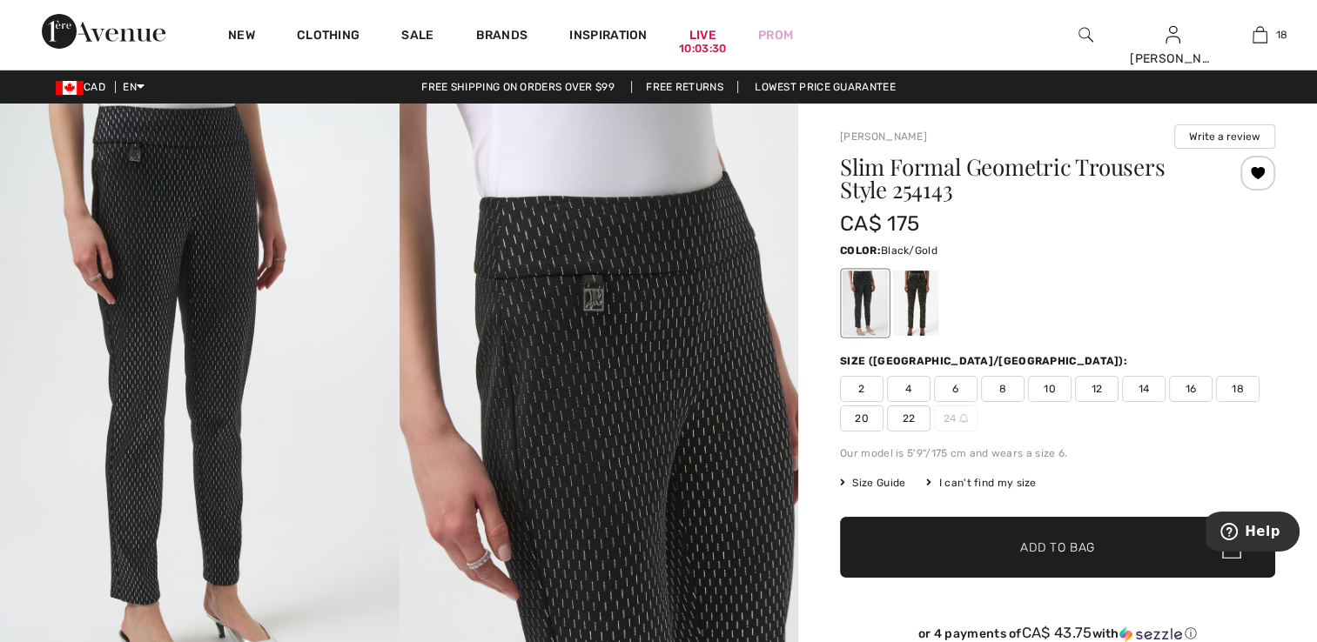
click at [907, 301] on div at bounding box center [915, 303] width 45 height 65
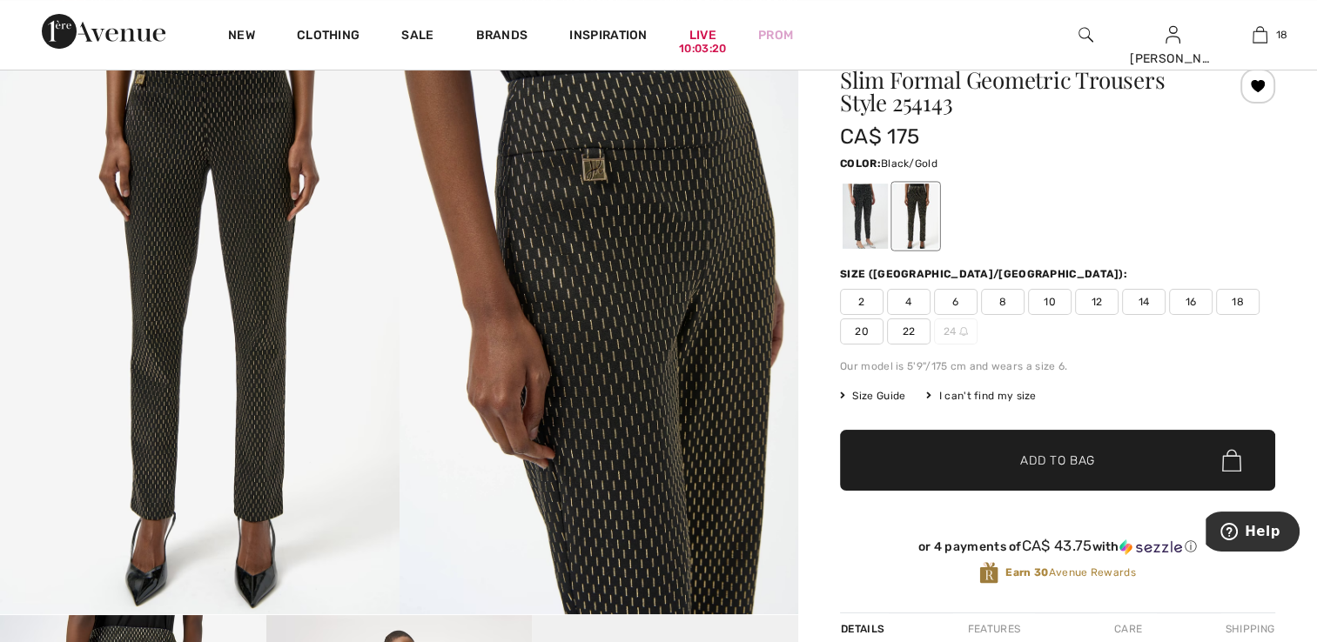
scroll to position [87, 0]
click at [868, 295] on span "2" at bounding box center [862, 302] width 44 height 26
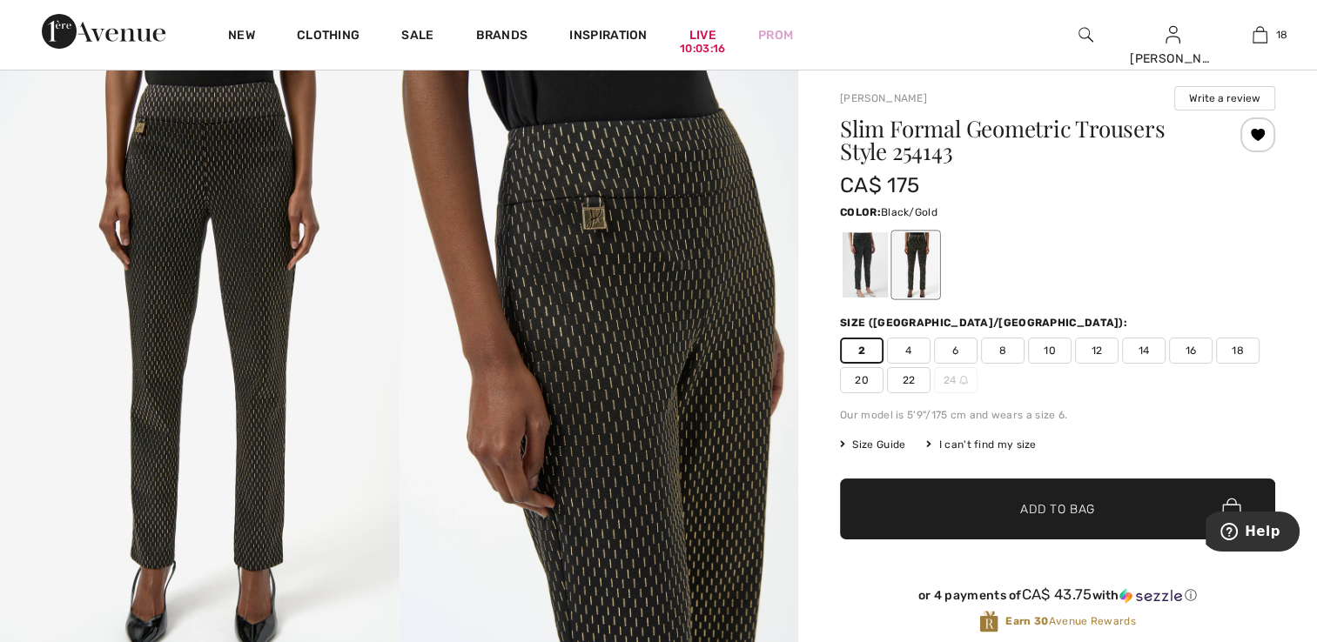
scroll to position [0, 0]
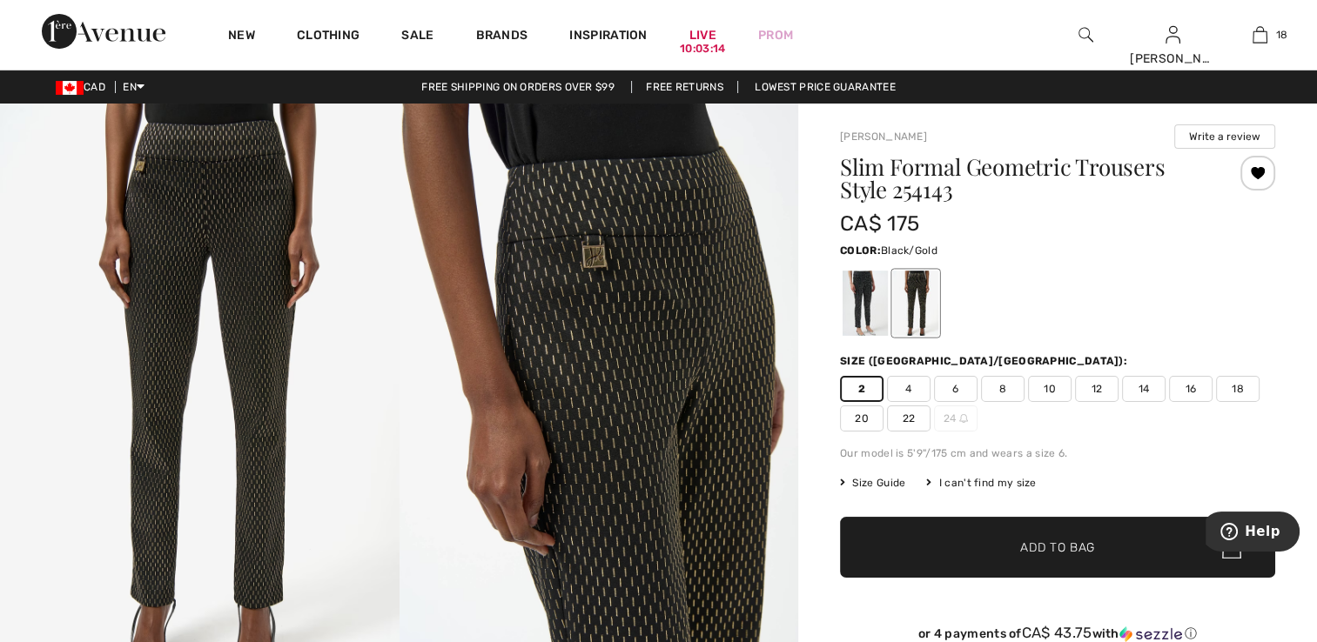
click at [1251, 176] on div at bounding box center [1257, 173] width 35 height 35
click at [1250, 178] on div at bounding box center [1257, 173] width 35 height 35
click at [864, 312] on div at bounding box center [865, 303] width 45 height 65
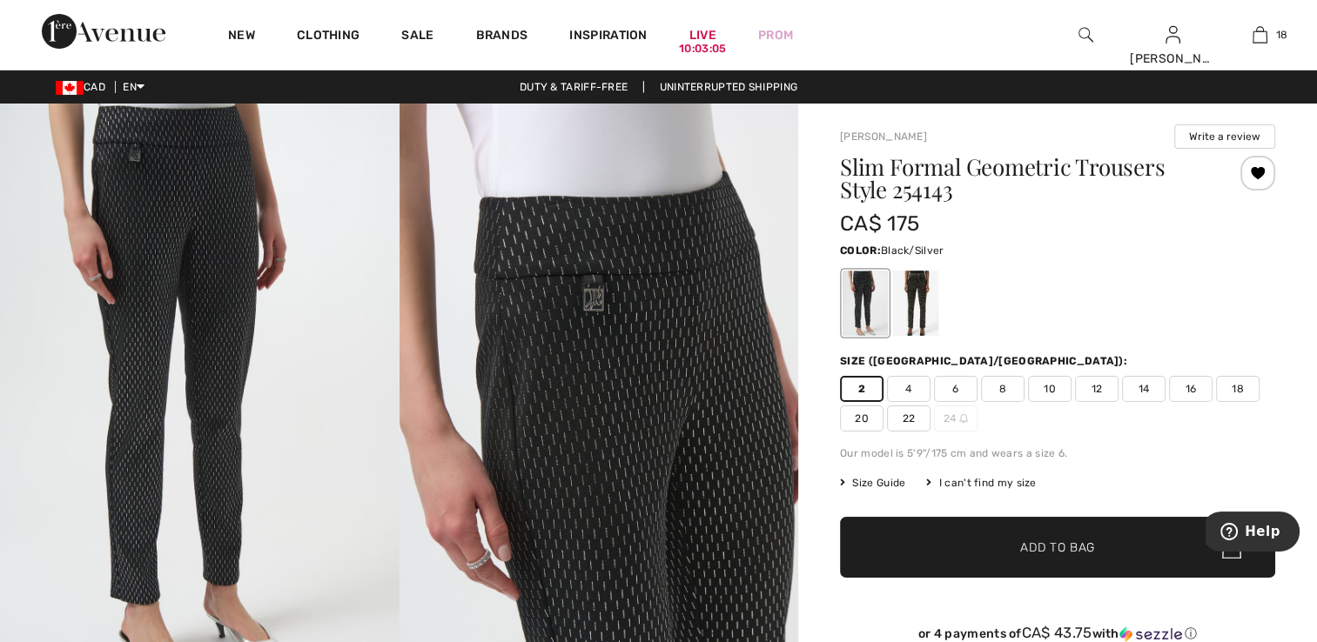
click at [1215, 232] on div at bounding box center [1239, 198] width 72 height 84
click at [1253, 175] on div at bounding box center [1257, 173] width 35 height 35
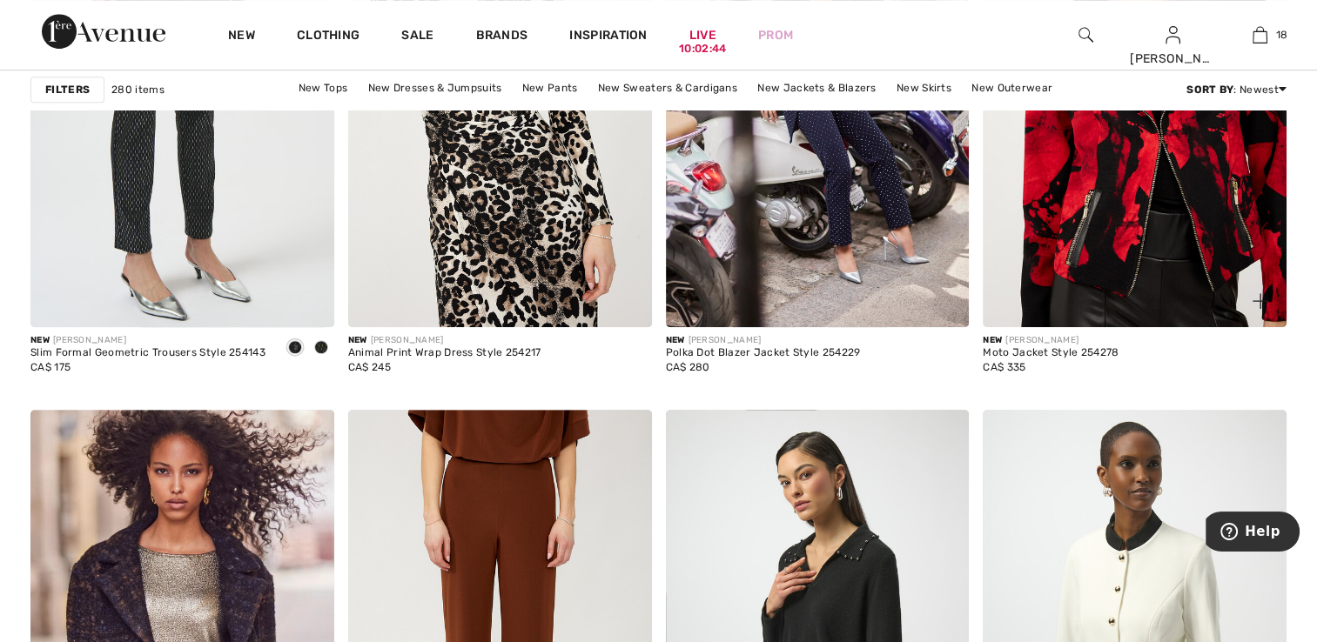
scroll to position [7486, 0]
click at [1156, 211] on img at bounding box center [1135, 99] width 304 height 455
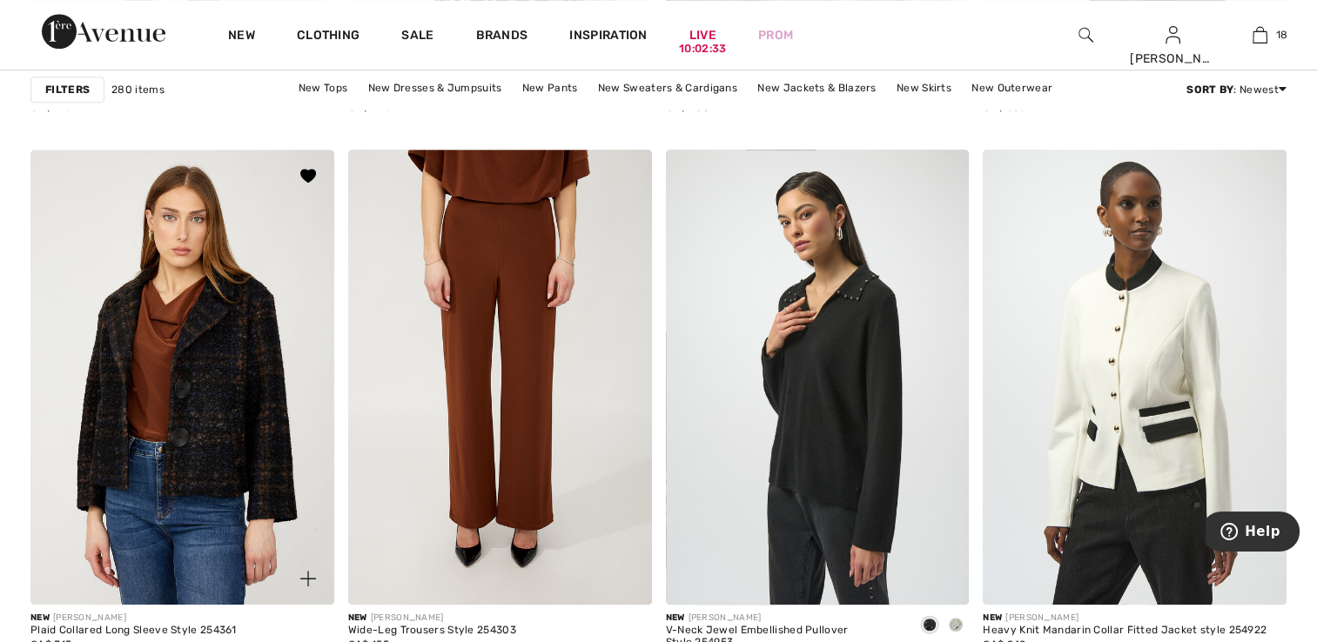
scroll to position [7747, 0]
click at [190, 369] on img at bounding box center [182, 376] width 304 height 455
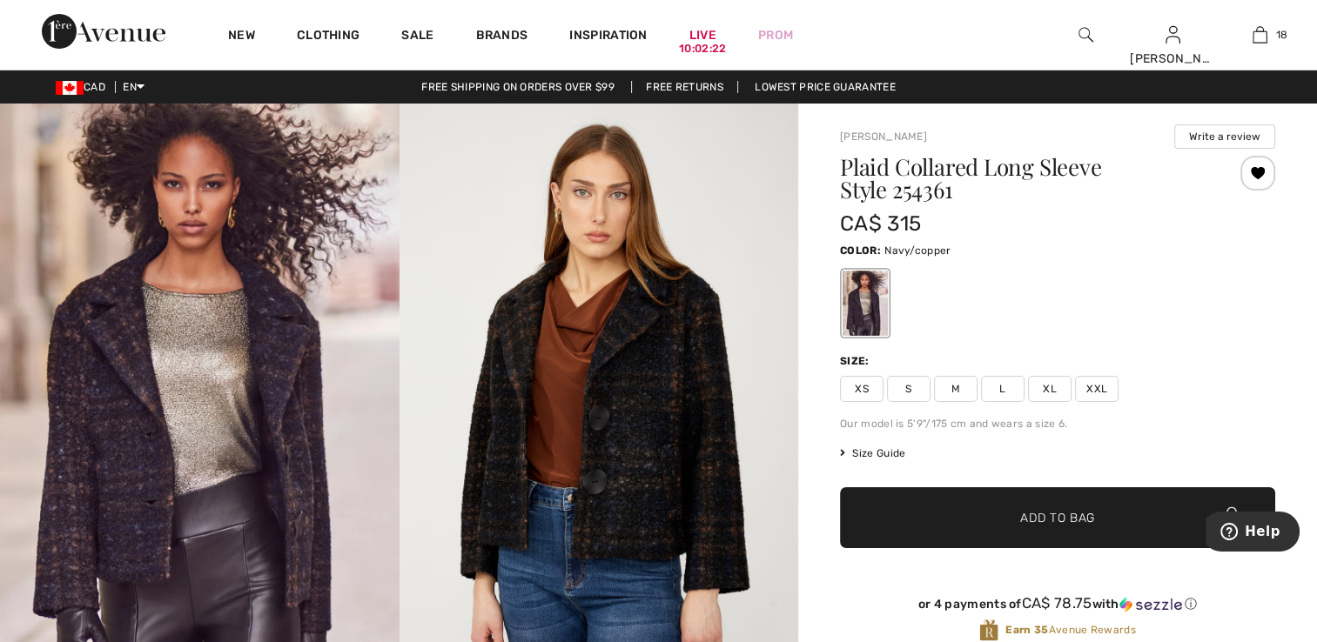
click at [864, 299] on div at bounding box center [865, 303] width 45 height 65
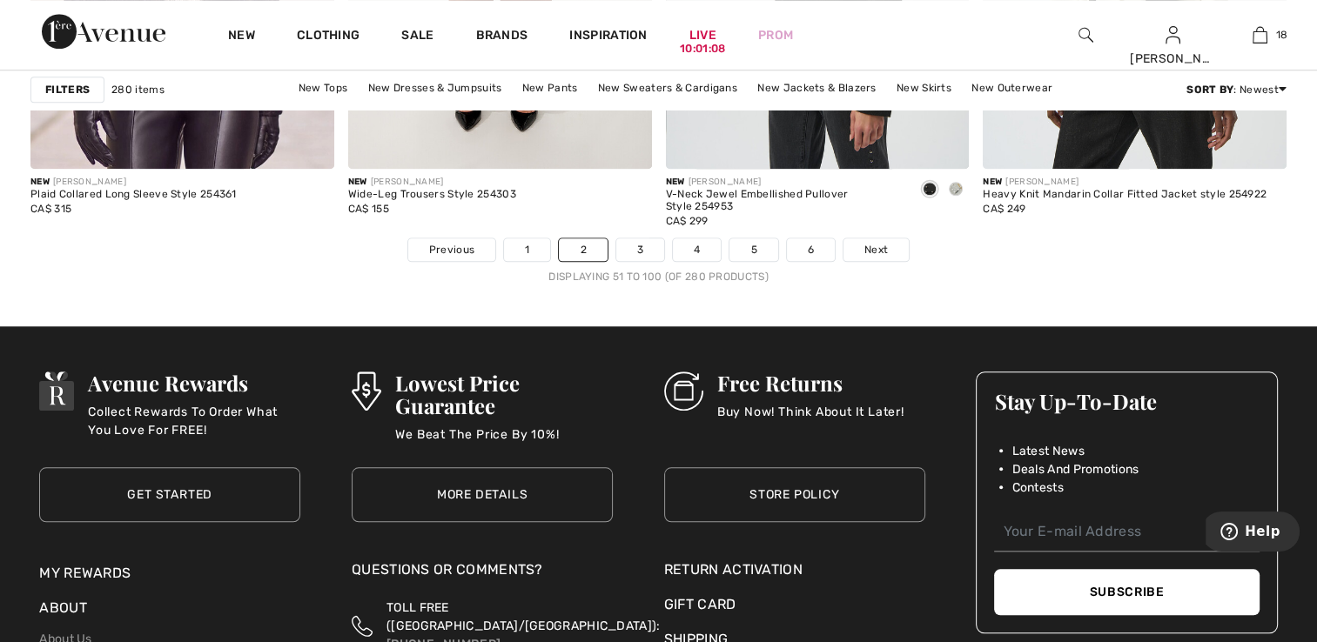
scroll to position [8182, 0]
click at [641, 241] on link "3" at bounding box center [640, 249] width 48 height 23
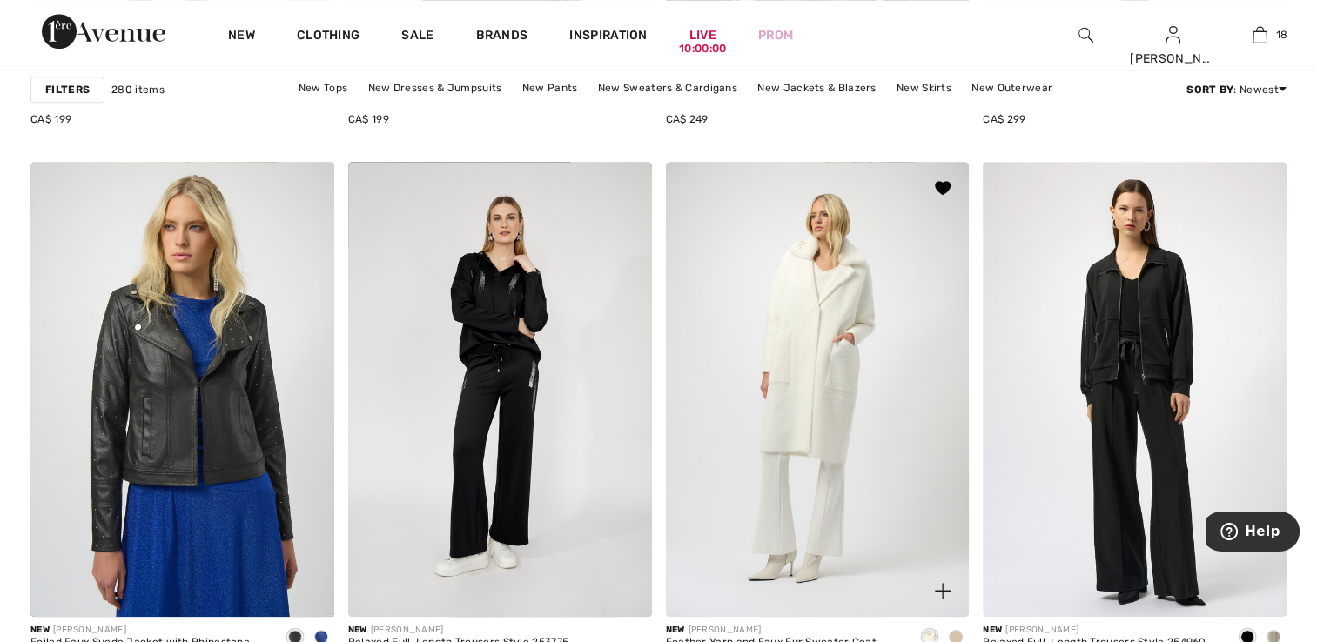
scroll to position [7834, 0]
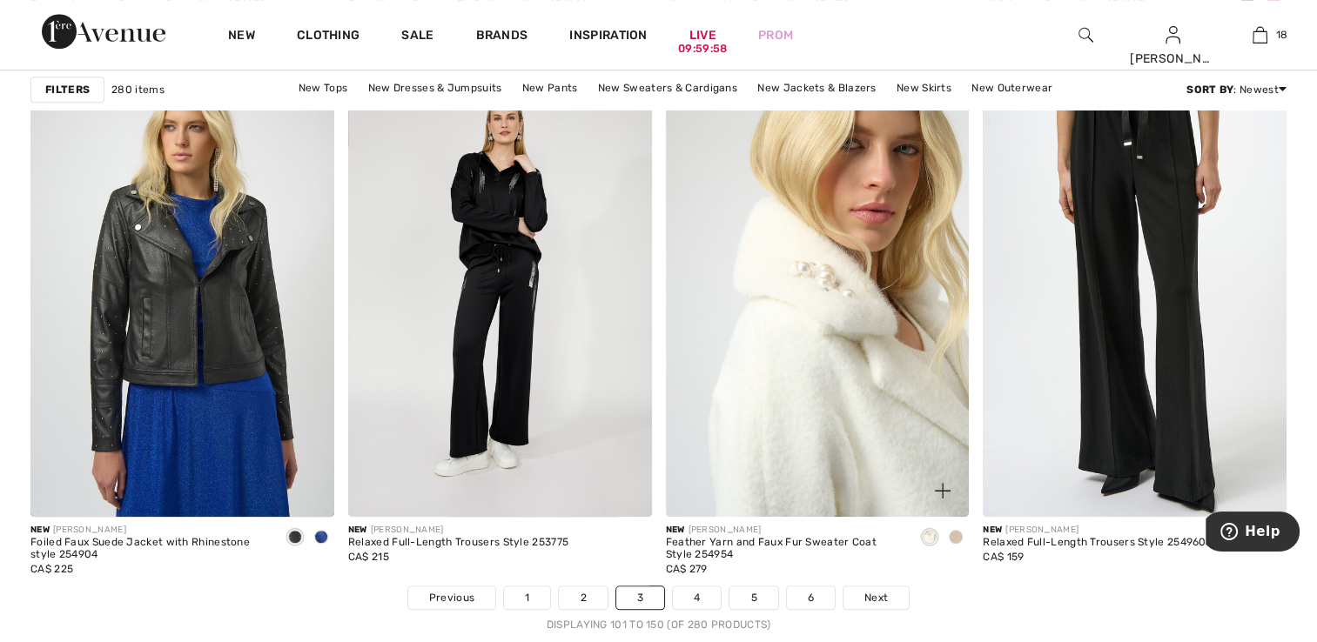
click at [776, 363] on img at bounding box center [818, 289] width 304 height 455
click at [790, 448] on img at bounding box center [818, 289] width 304 height 455
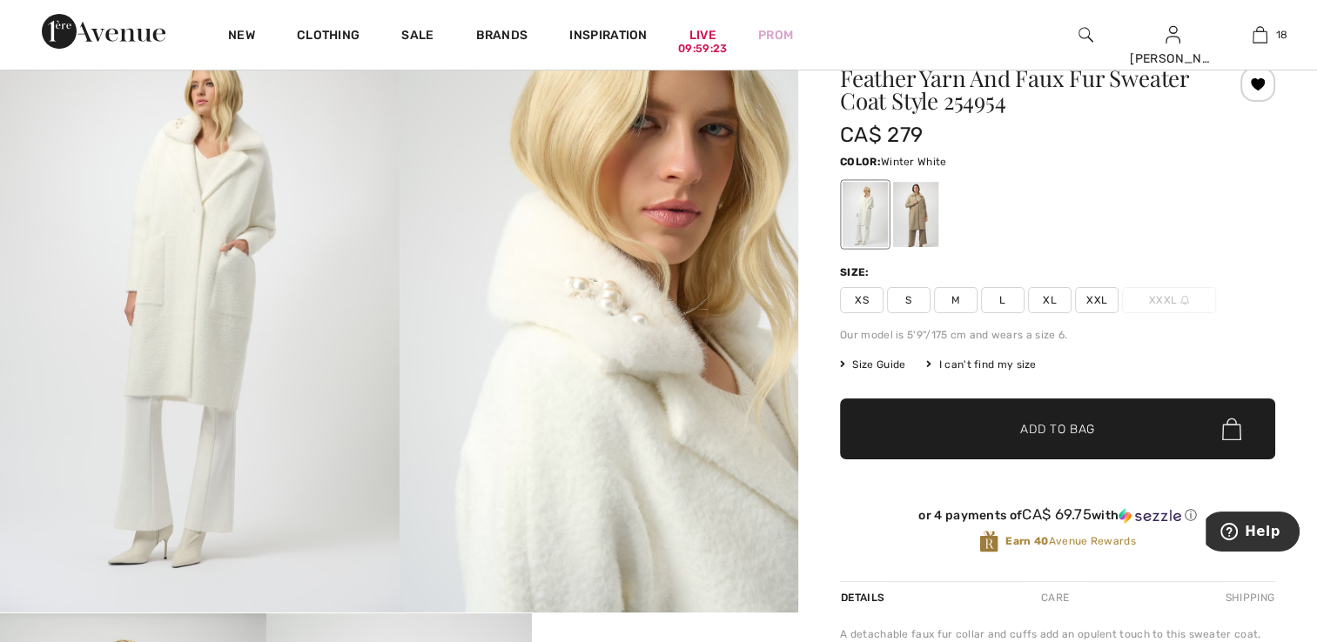
scroll to position [87, 0]
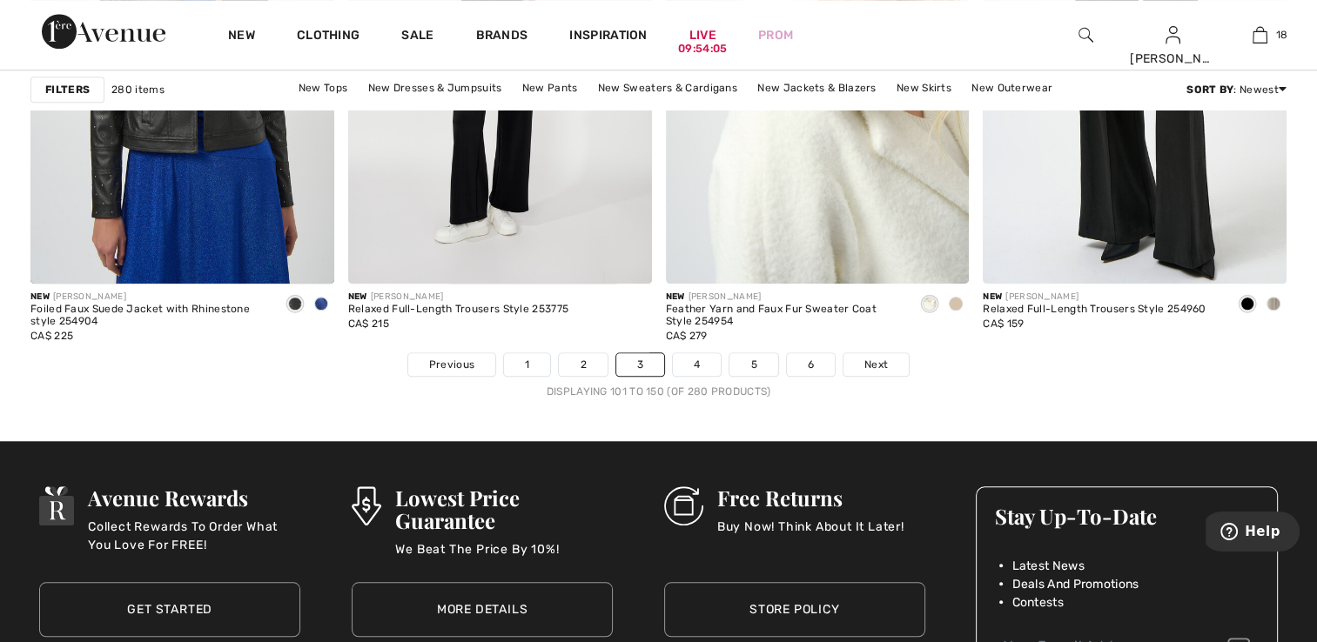
scroll to position [8095, 0]
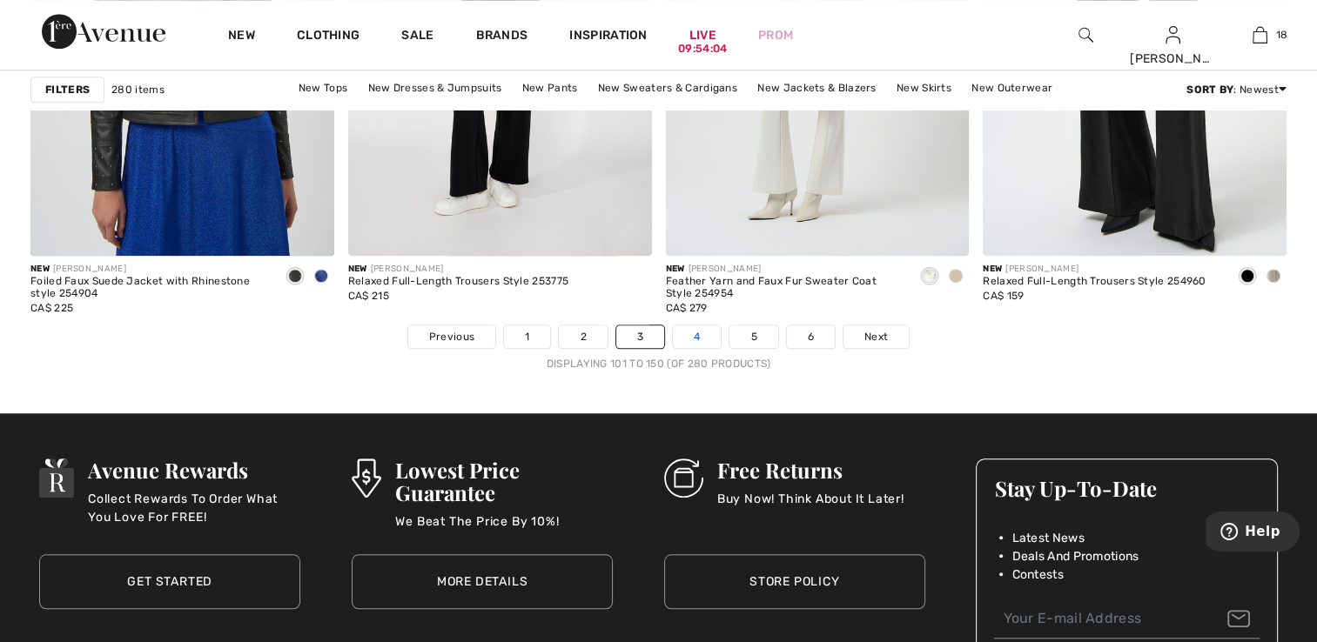
click at [700, 327] on link "4" at bounding box center [697, 337] width 48 height 23
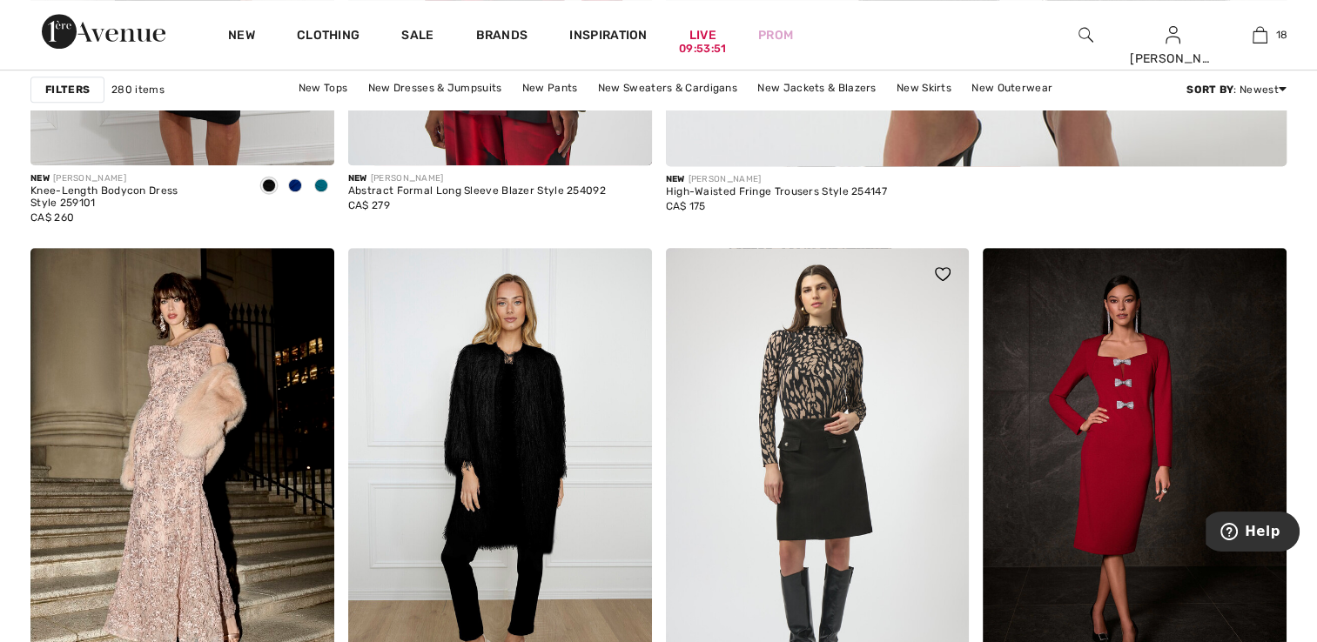
scroll to position [1306, 0]
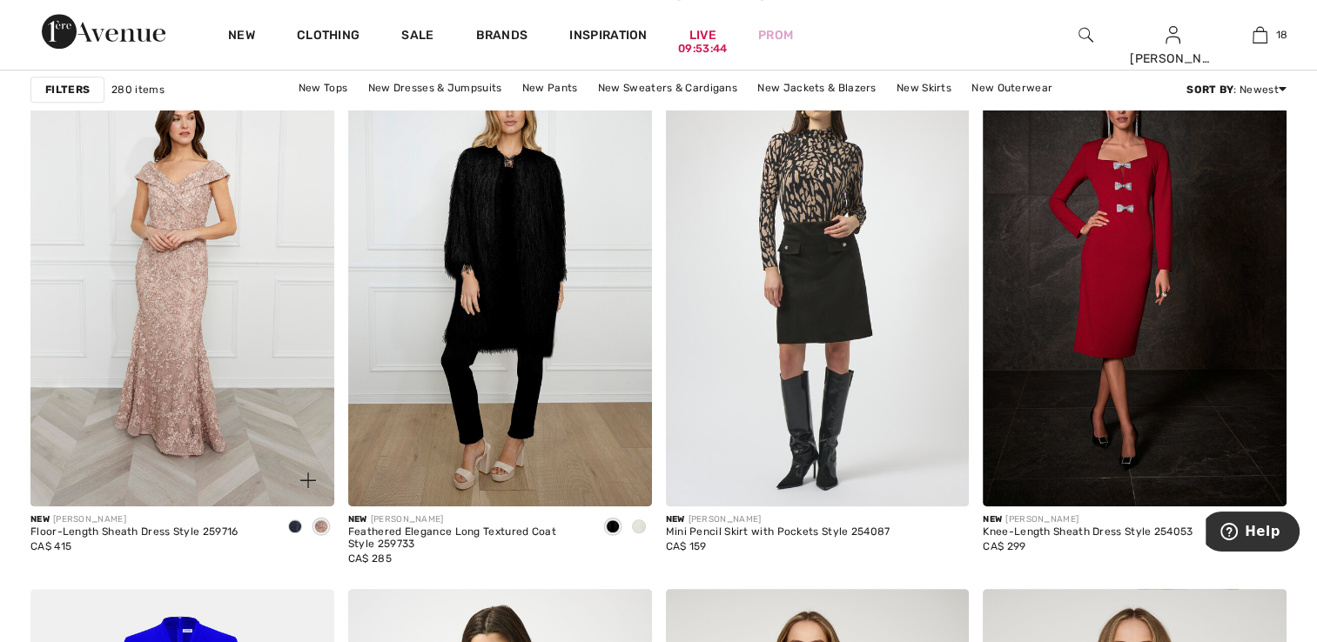
click at [249, 444] on img at bounding box center [182, 278] width 304 height 455
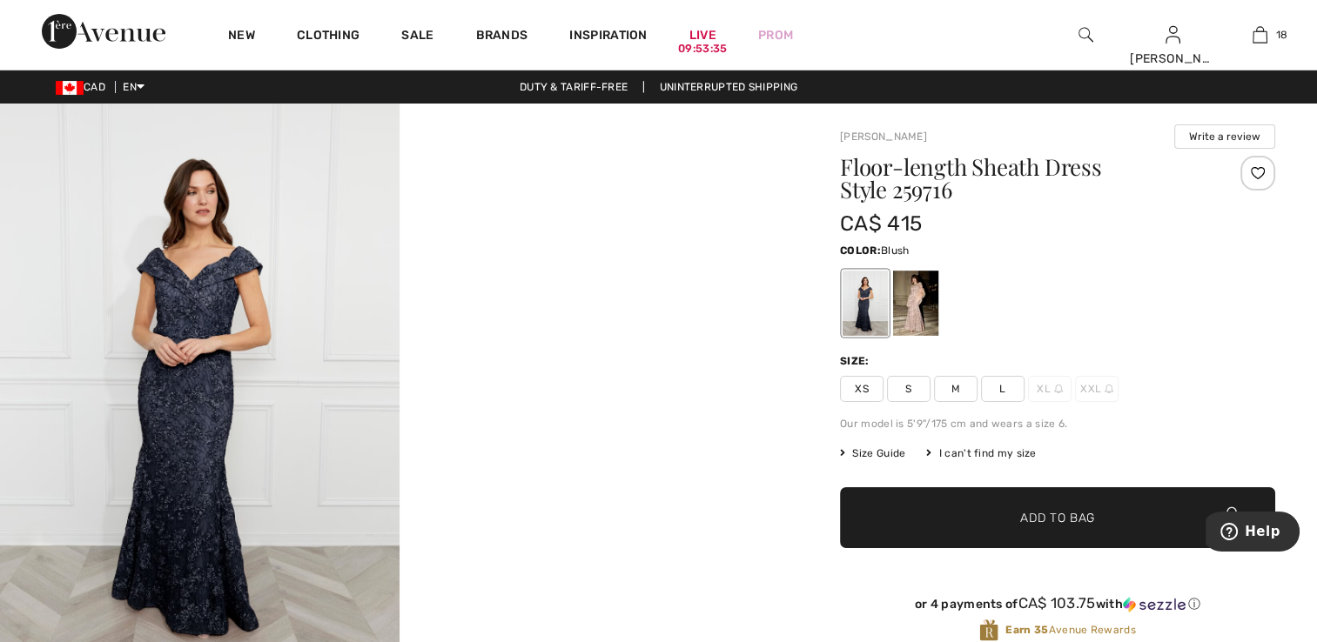
click at [909, 308] on div at bounding box center [915, 303] width 45 height 65
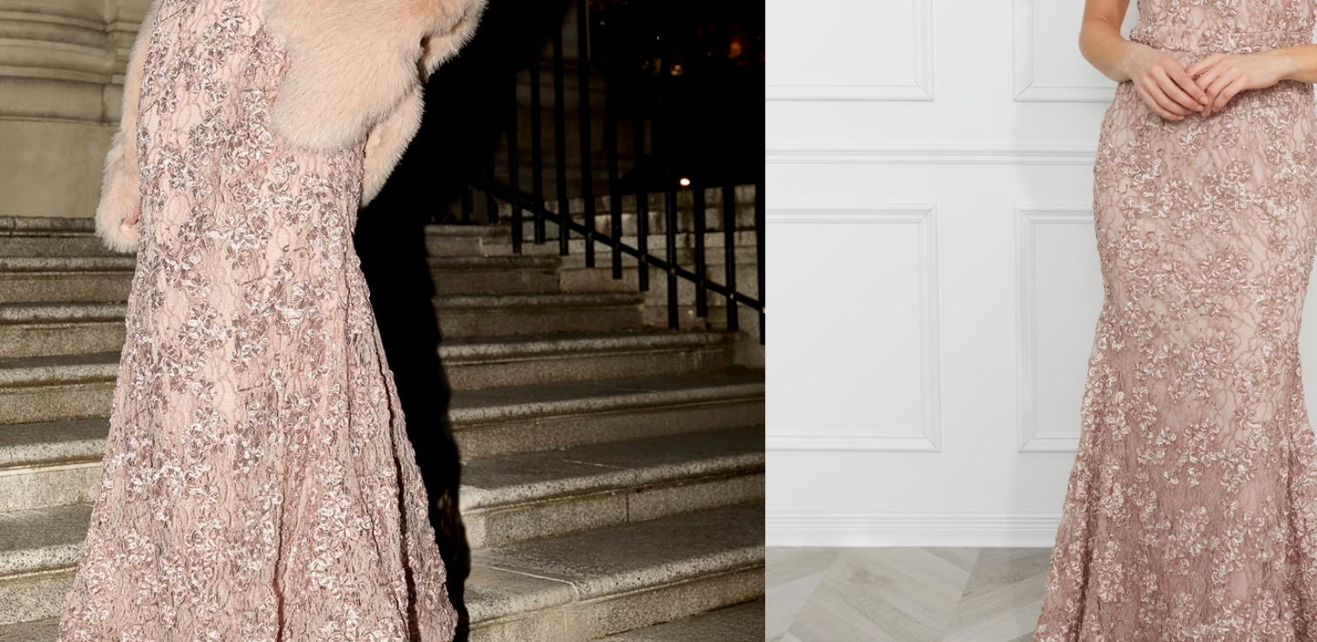
scroll to position [76, 0]
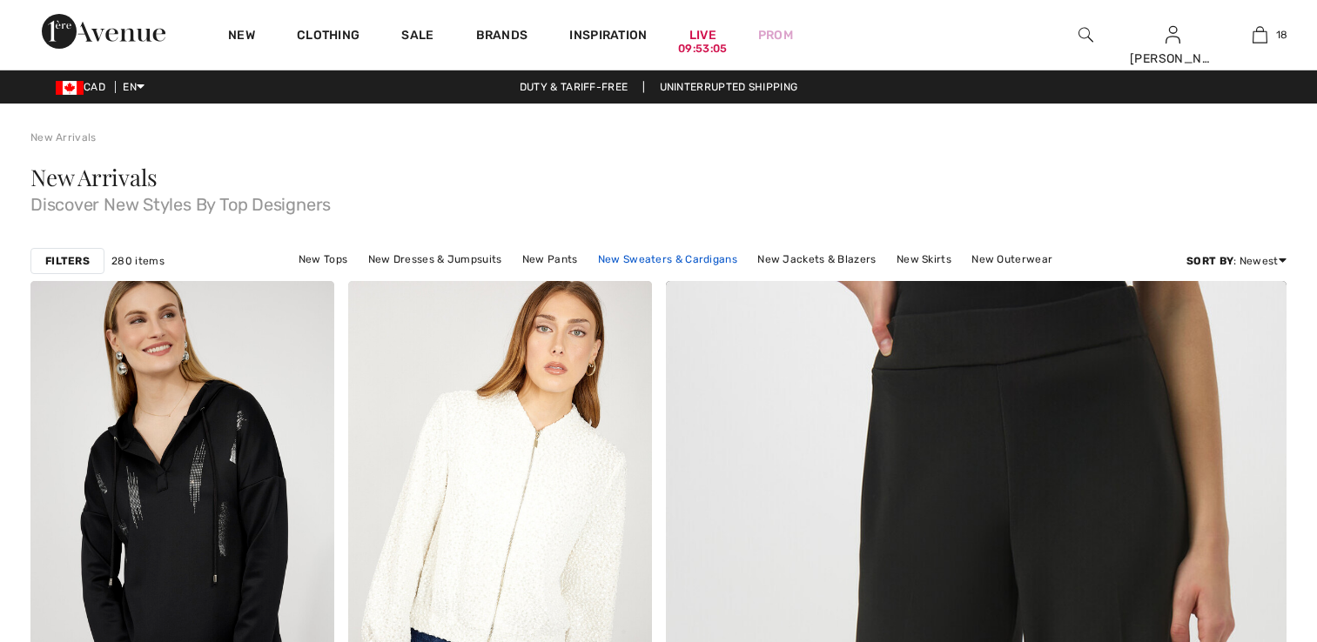
checkbox input "true"
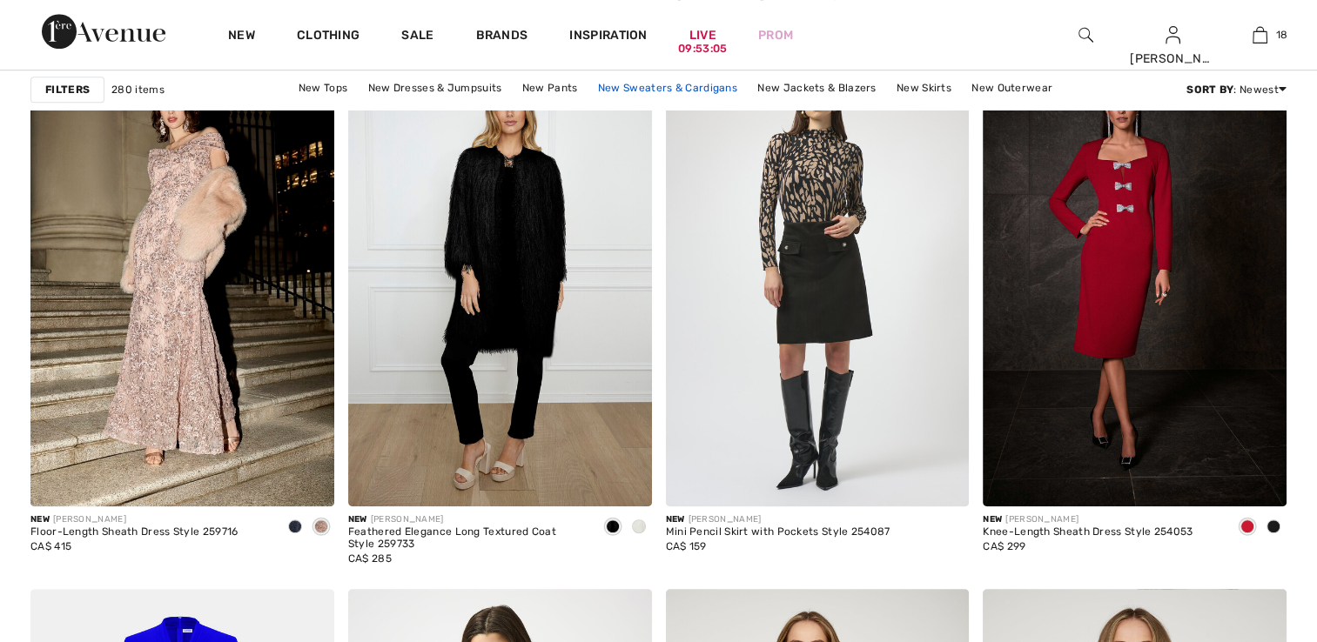
scroll to position [1306, 0]
click at [487, 319] on img at bounding box center [500, 278] width 304 height 455
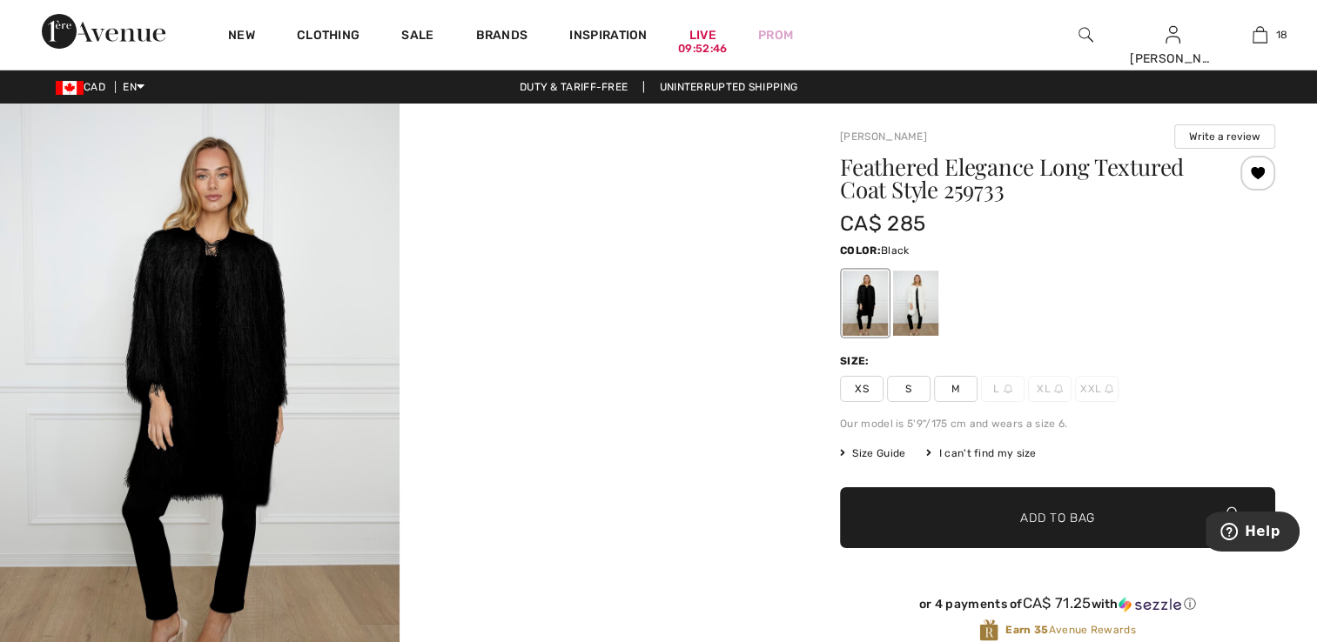
click at [585, 303] on video "Your browser does not support the video tag." at bounding box center [600, 203] width 400 height 199
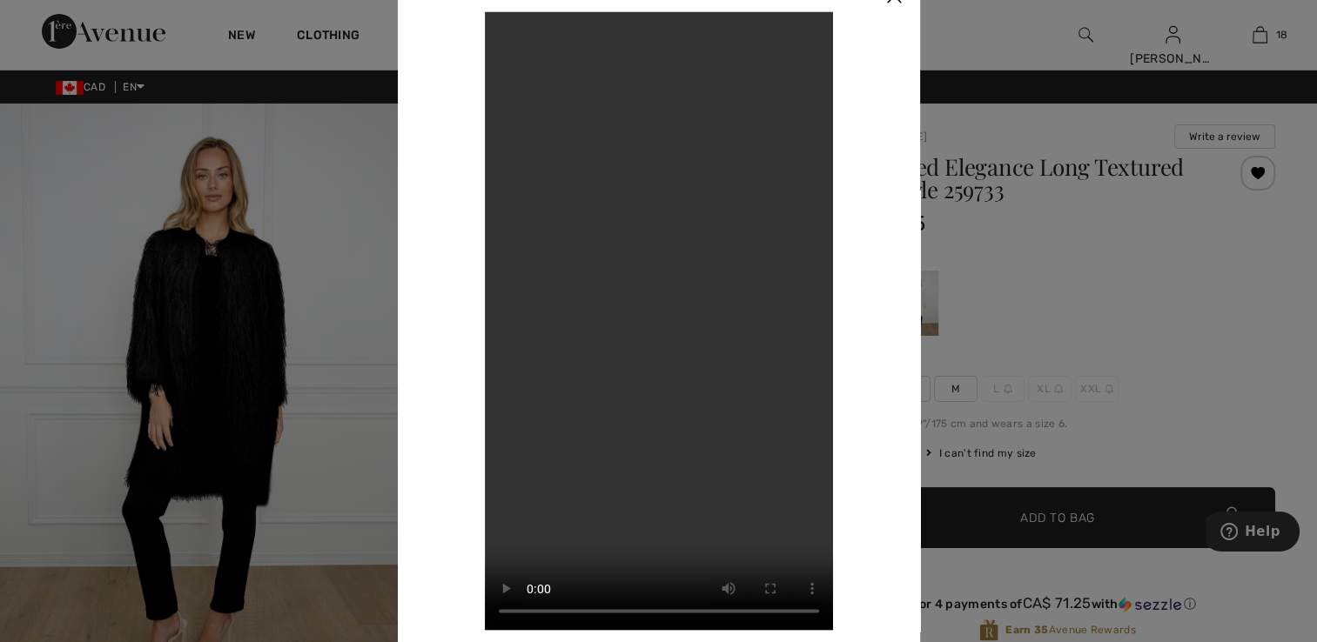
click at [341, 243] on div at bounding box center [658, 321] width 1317 height 642
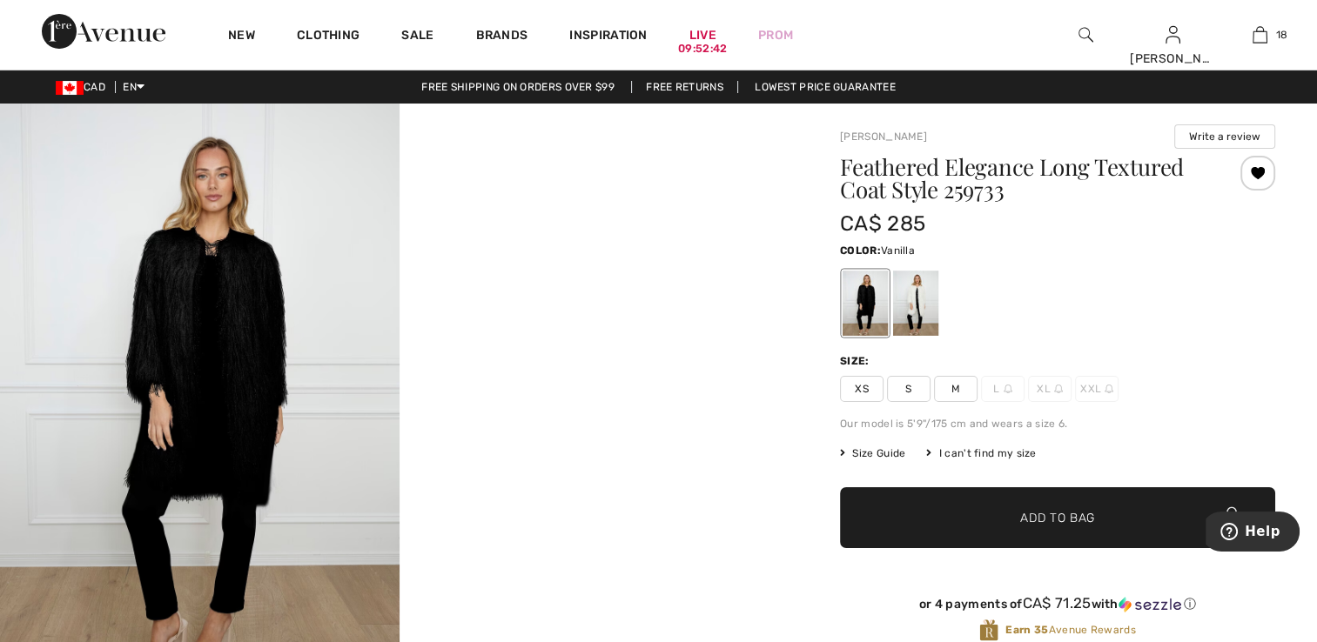
click at [912, 304] on div at bounding box center [915, 303] width 45 height 65
